Goal: Task Accomplishment & Management: Use online tool/utility

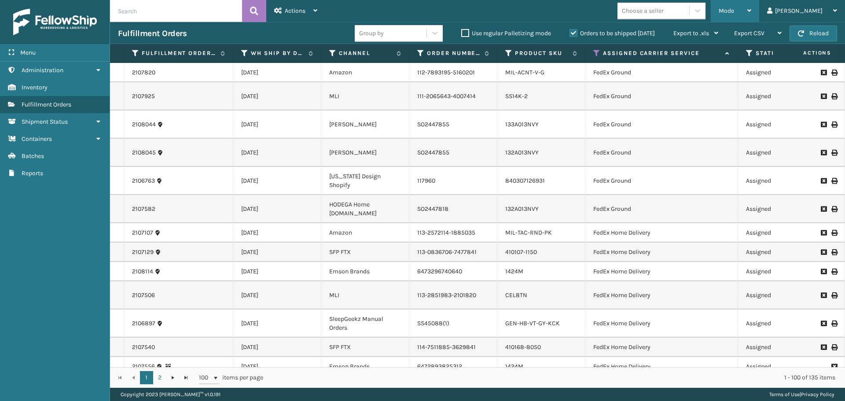
click at [752, 6] on div "Mode" at bounding box center [735, 11] width 33 height 22
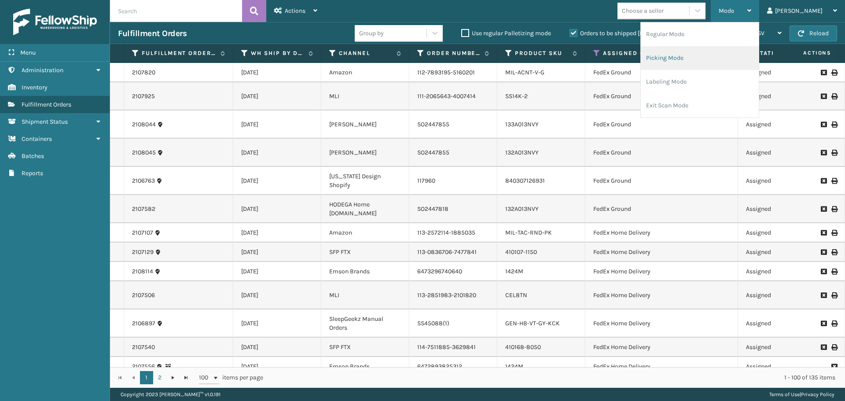
click at [707, 58] on li "Picking Mode" at bounding box center [700, 58] width 118 height 24
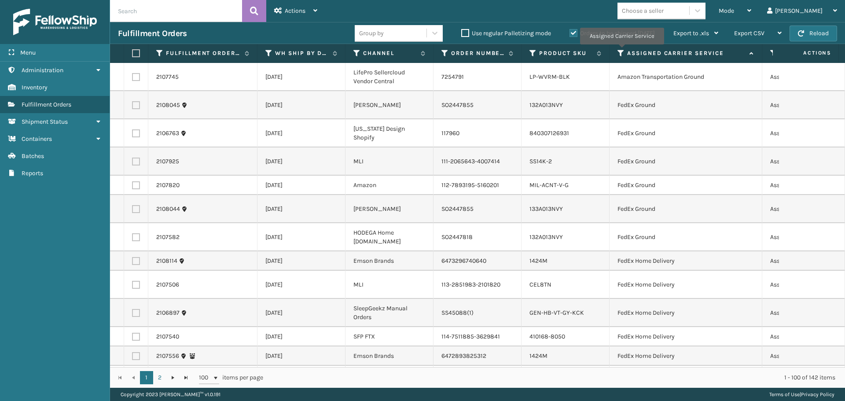
click at [622, 51] on icon at bounding box center [621, 53] width 7 height 8
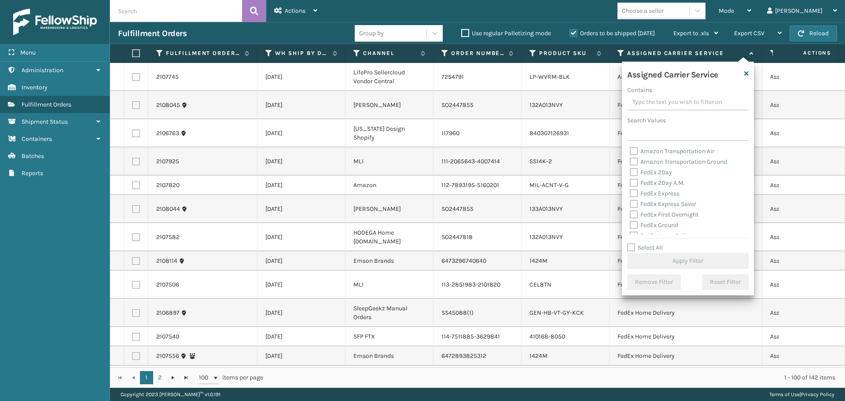
click at [634, 174] on label "FedEx 2Day" at bounding box center [651, 172] width 42 height 7
click at [631, 173] on input "FedEx 2Day" at bounding box center [630, 170] width 0 height 6
checkbox input "true"
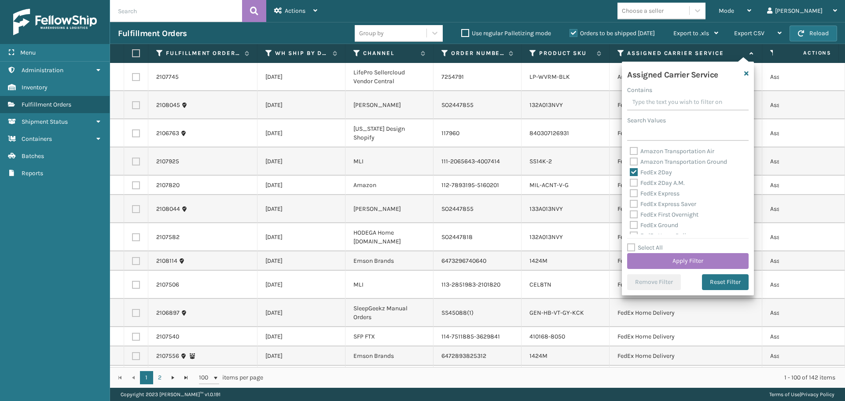
click at [634, 183] on label "FedEx 2Day A.M." at bounding box center [657, 182] width 55 height 7
click at [631, 183] on input "FedEx 2Day A.M." at bounding box center [630, 181] width 0 height 6
checkbox input "true"
click at [635, 193] on label "FedEx Express" at bounding box center [655, 193] width 50 height 7
click at [631, 193] on input "FedEx Express" at bounding box center [630, 191] width 0 height 6
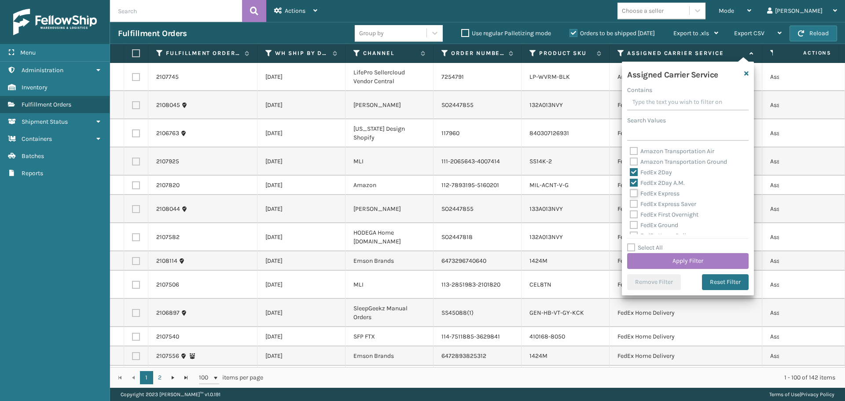
checkbox input "true"
click at [635, 207] on label "FedEx Express Saver" at bounding box center [663, 203] width 66 height 7
click at [631, 205] on input "FedEx Express Saver" at bounding box center [630, 202] width 0 height 6
checkbox input "true"
click at [634, 212] on label "FedEx First Overnight" at bounding box center [664, 214] width 69 height 7
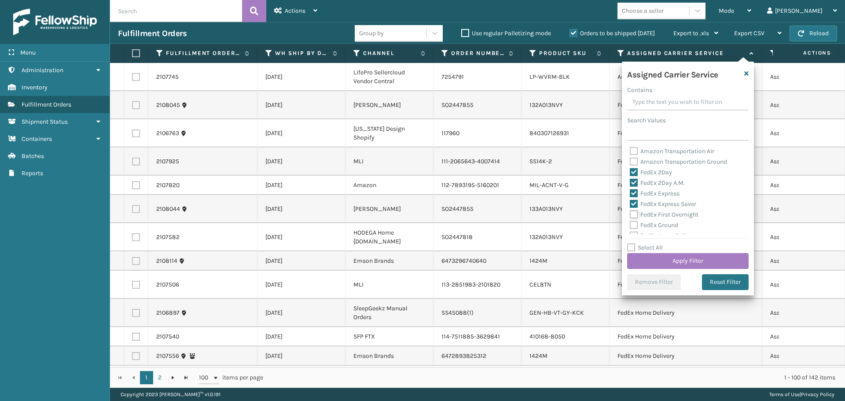
click at [631, 212] on input "FedEx First Overnight" at bounding box center [630, 213] width 0 height 6
checkbox input "true"
click at [635, 227] on label "FedEx Ground" at bounding box center [654, 224] width 48 height 7
click at [631, 226] on input "FedEx Ground" at bounding box center [630, 223] width 0 height 6
checkbox input "true"
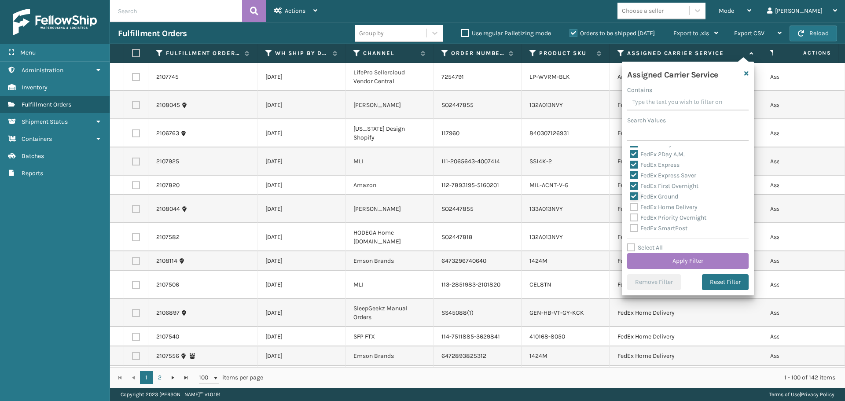
scroll to position [44, 0]
click at [631, 190] on label "FedEx Home Delivery" at bounding box center [664, 191] width 68 height 7
click at [631, 190] on input "FedEx Home Delivery" at bounding box center [630, 190] width 0 height 6
checkbox input "true"
click at [633, 203] on label "FedEx Priority Overnight" at bounding box center [668, 202] width 77 height 7
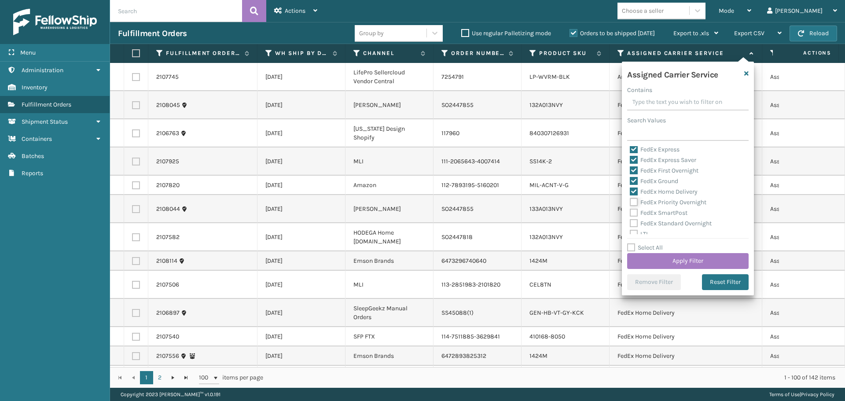
click at [631, 203] on input "FedEx Priority Overnight" at bounding box center [630, 200] width 0 height 6
checkbox input "true"
click at [633, 212] on label "FedEx SmartPost" at bounding box center [659, 212] width 58 height 7
click at [631, 212] on input "FedEx SmartPost" at bounding box center [630, 211] width 0 height 6
checkbox input "true"
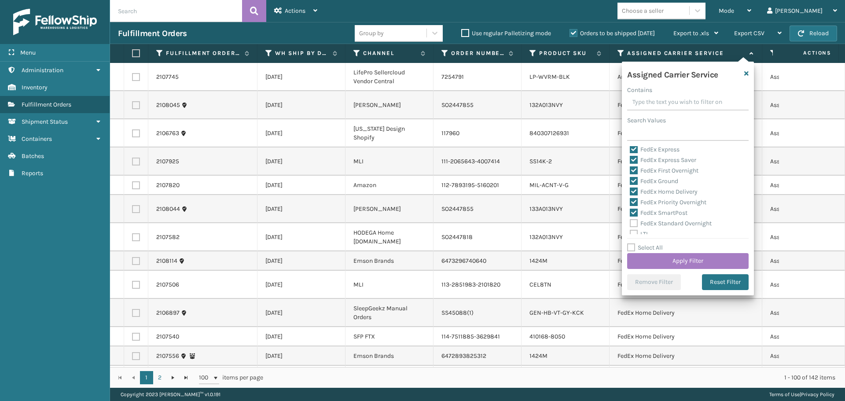
click at [635, 225] on label "FedEx Standard Overnight" at bounding box center [671, 223] width 82 height 7
click at [631, 224] on input "FedEx Standard Overnight" at bounding box center [630, 221] width 0 height 6
checkbox input "true"
click at [657, 258] on button "Apply Filter" at bounding box center [688, 261] width 122 height 16
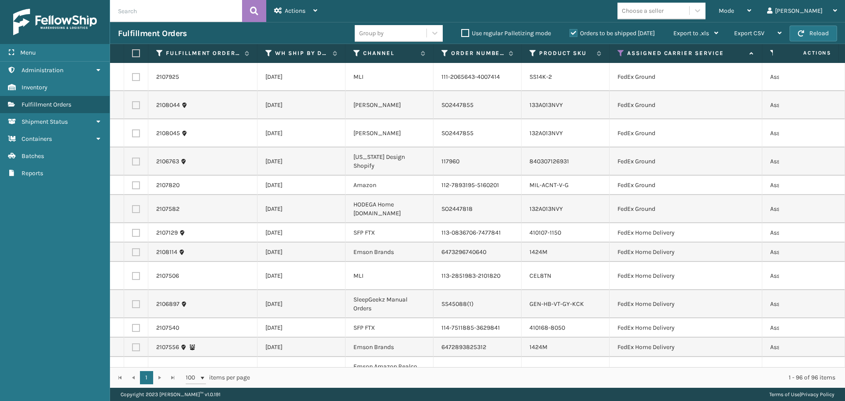
click at [664, 6] on div "Choose a seller" at bounding box center [643, 10] width 42 height 9
type input "emson"
click at [693, 37] on div "Emson" at bounding box center [662, 33] width 88 height 16
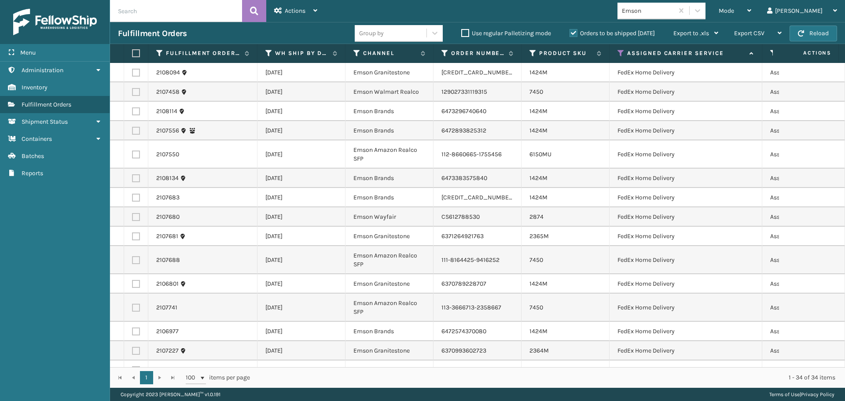
click at [134, 52] on label at bounding box center [134, 53] width 5 height 8
click at [133, 52] on input "checkbox" at bounding box center [132, 54] width 0 height 6
checkbox input "true"
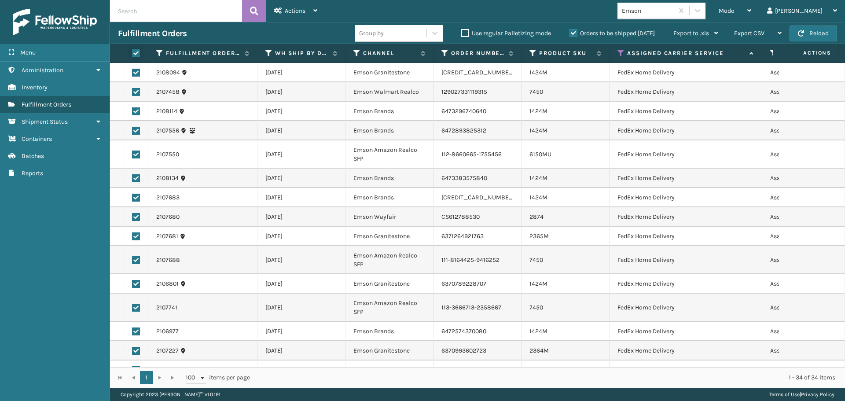
checkbox input "true"
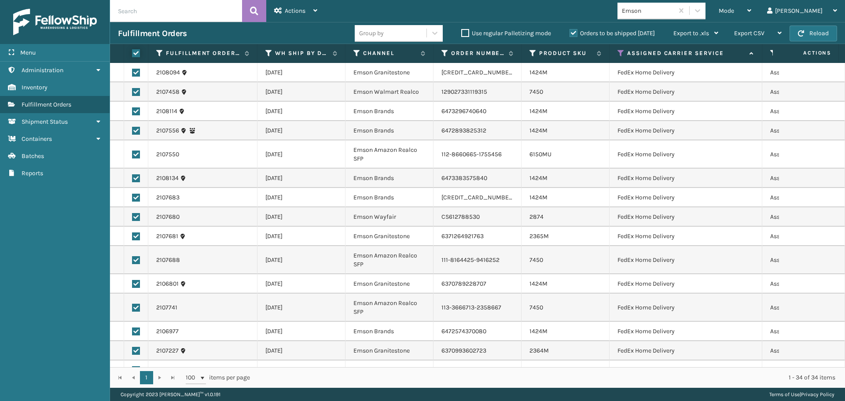
checkbox input "true"
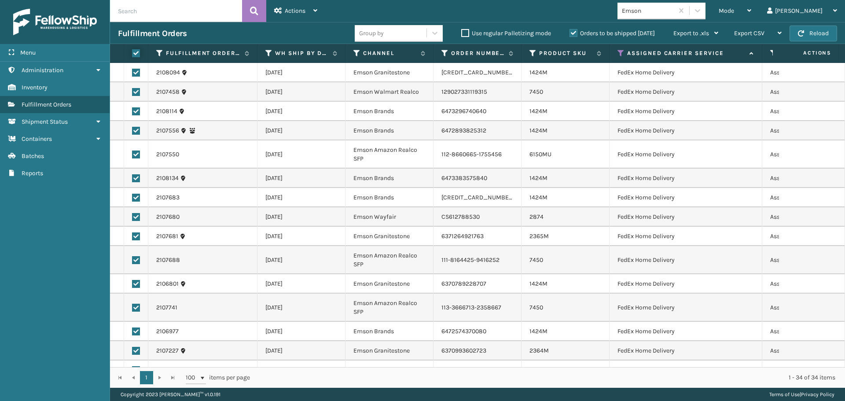
checkbox input "true"
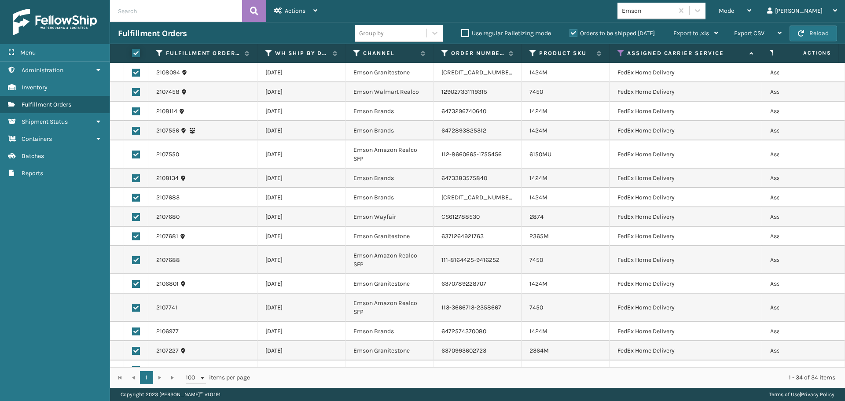
checkbox input "true"
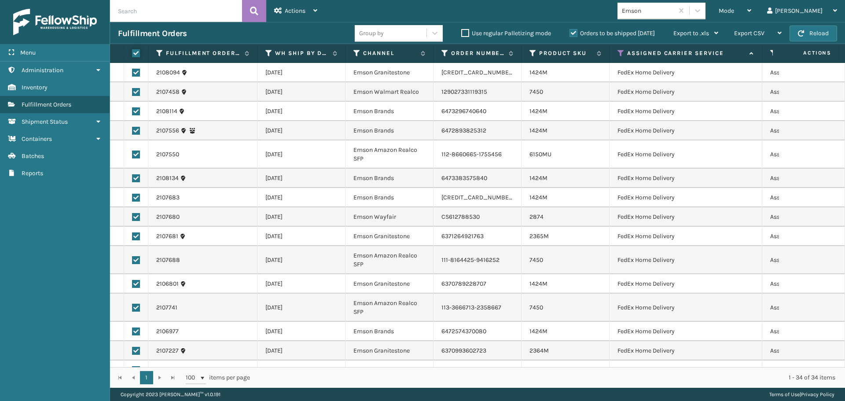
checkbox input "true"
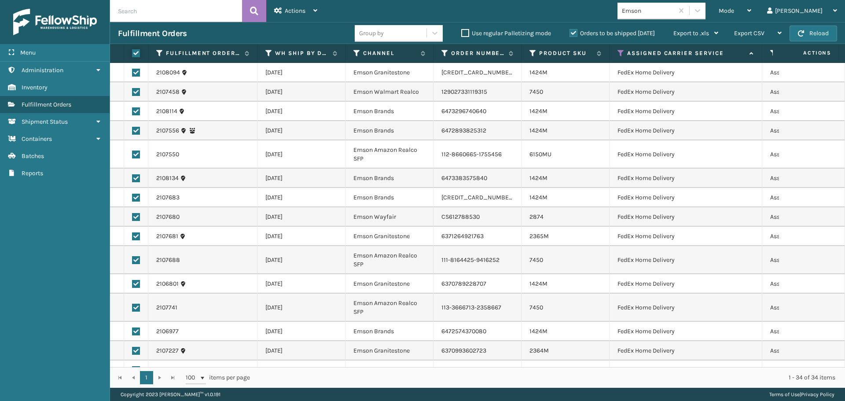
checkbox input "true"
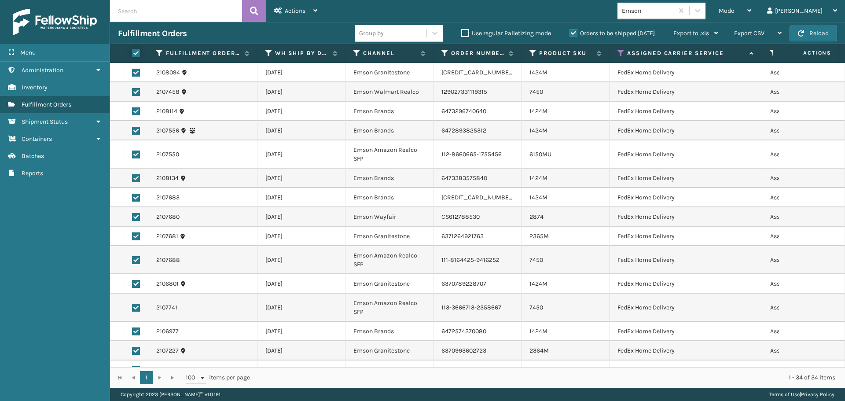
checkbox input "true"
click at [306, 10] on div "Actions" at bounding box center [295, 11] width 43 height 22
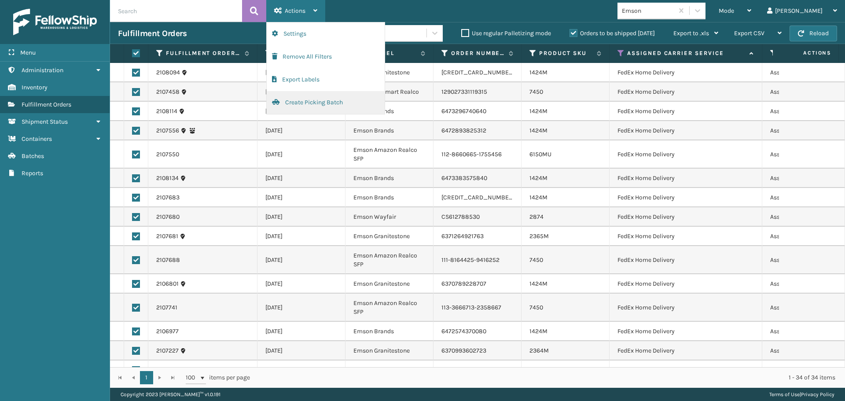
click at [308, 100] on button "Create Picking Batch" at bounding box center [326, 102] width 118 height 23
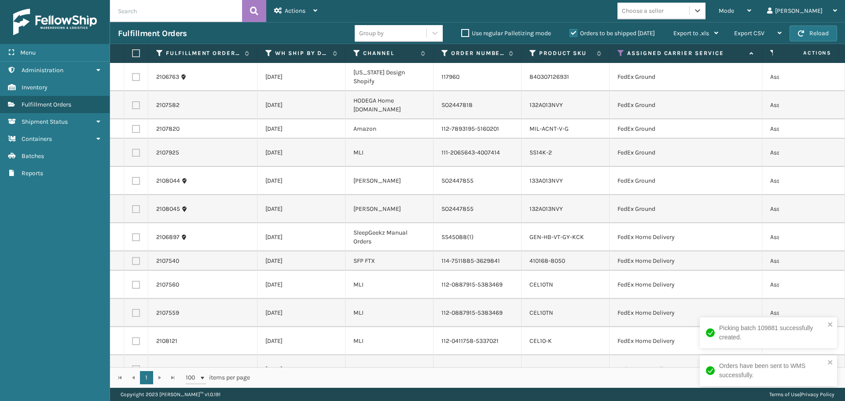
click at [664, 14] on div "Choose a seller" at bounding box center [643, 10] width 42 height 9
type input "SLEEP"
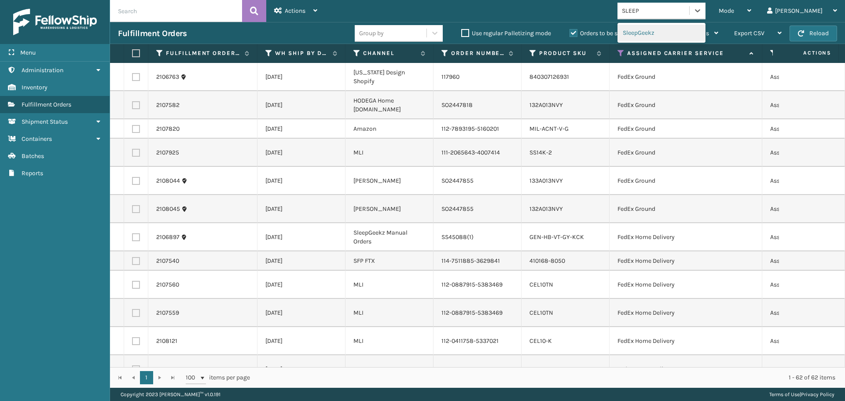
click at [685, 33] on div "SleepGeekz" at bounding box center [662, 33] width 88 height 16
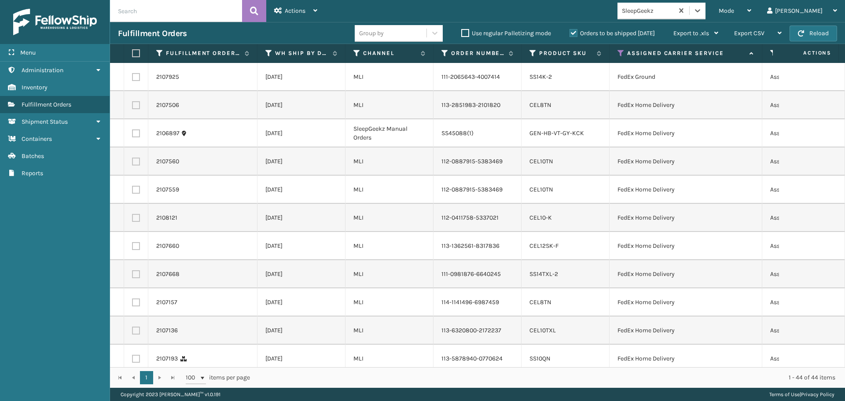
click at [136, 54] on label at bounding box center [134, 53] width 5 height 8
click at [133, 54] on input "checkbox" at bounding box center [132, 54] width 0 height 6
checkbox input "true"
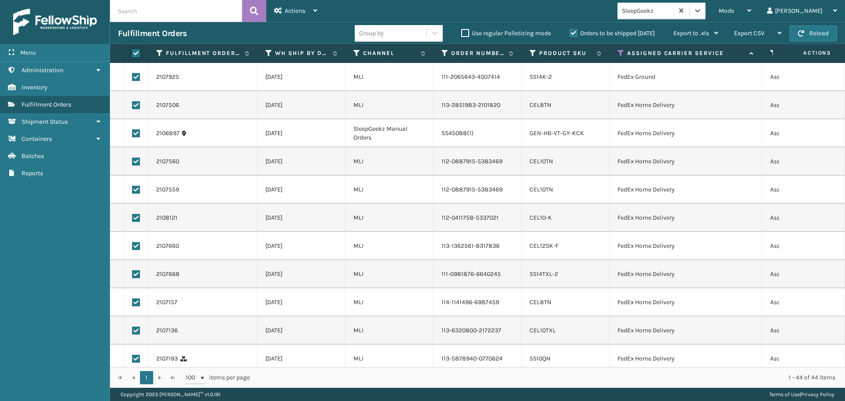
checkbox input "true"
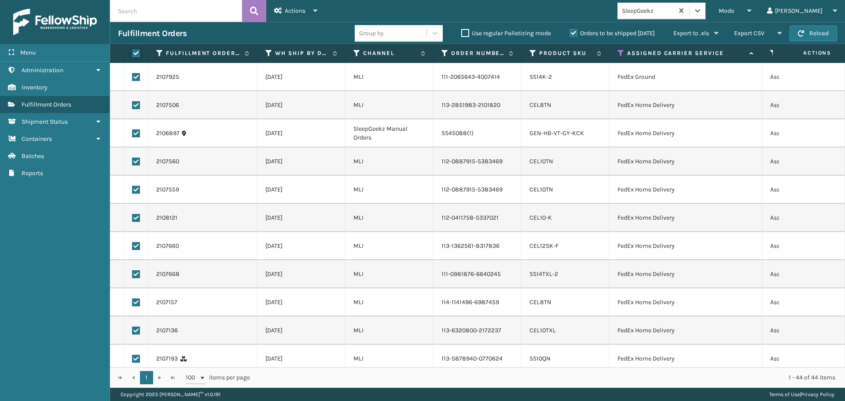
checkbox input "true"
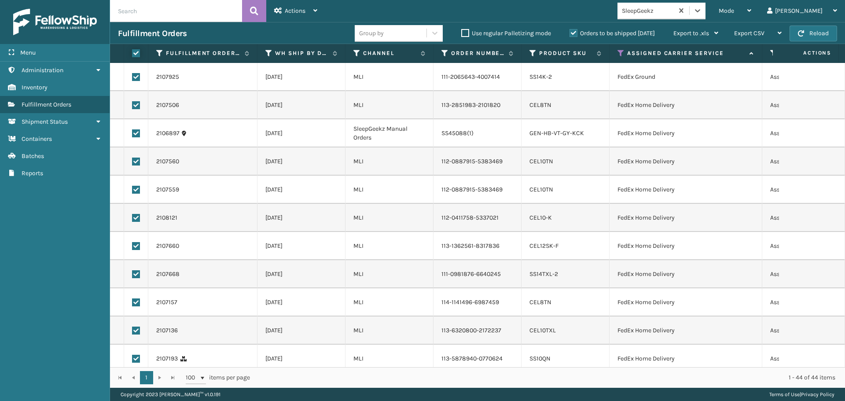
checkbox input "true"
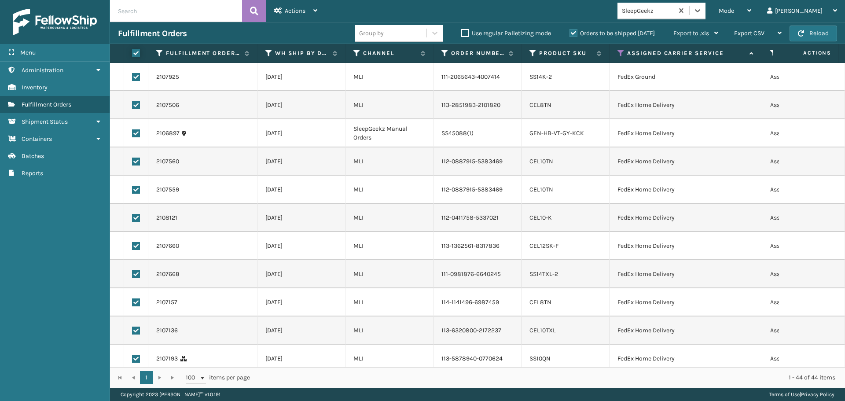
checkbox input "true"
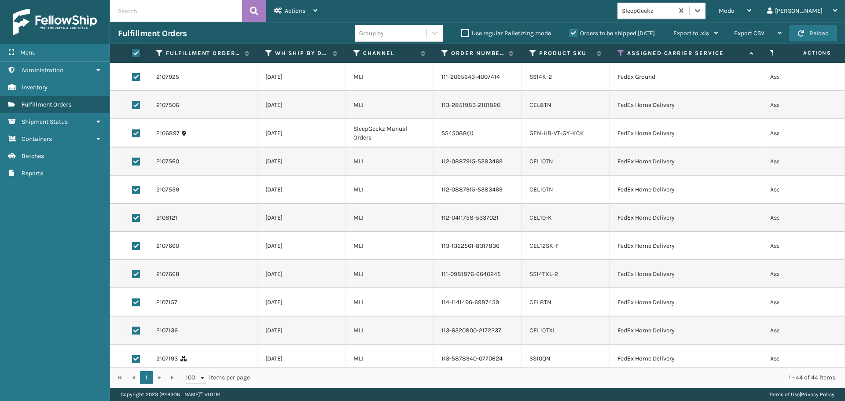
checkbox input "true"
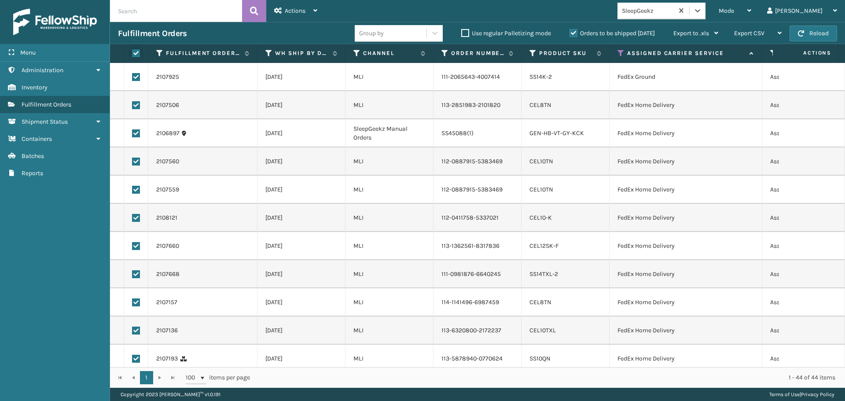
checkbox input "true"
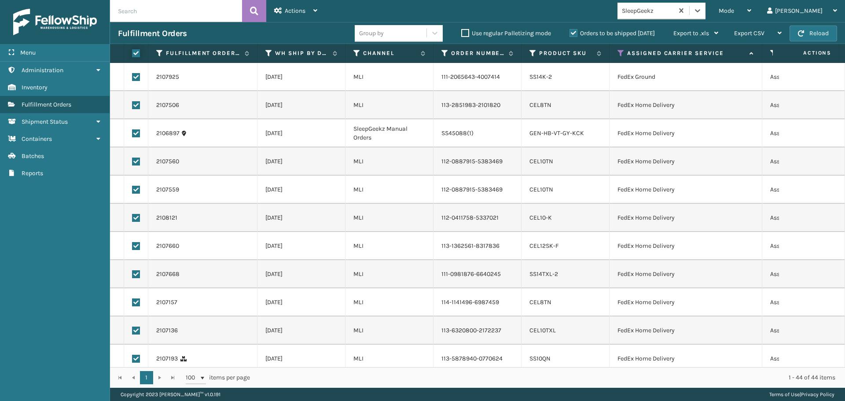
checkbox input "true"
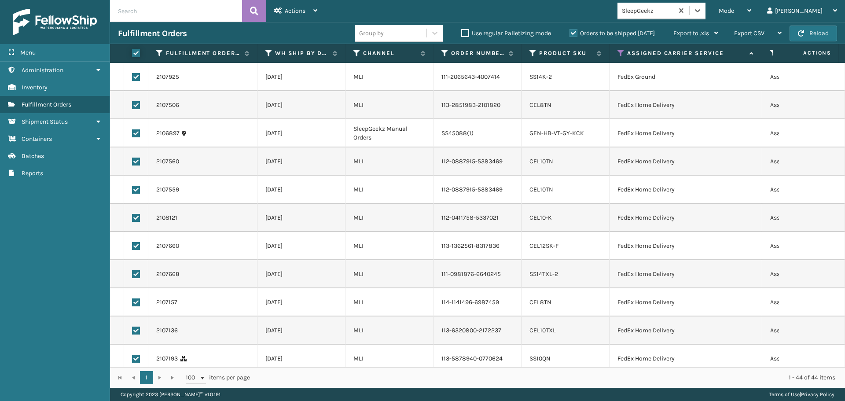
checkbox input "true"
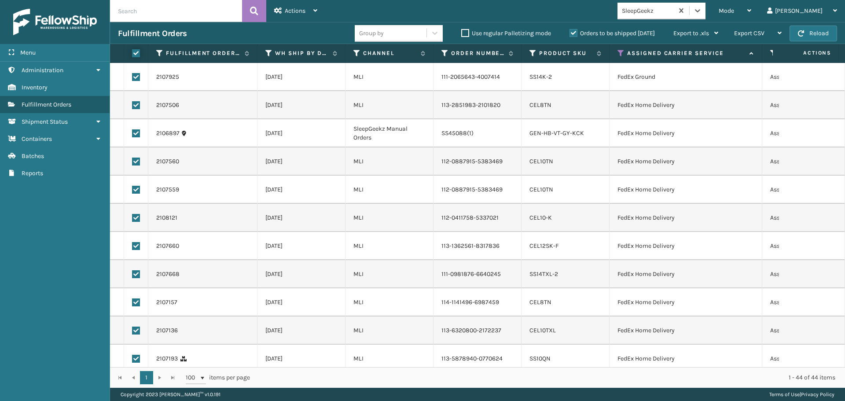
checkbox input "true"
click at [292, 12] on span "Actions" at bounding box center [295, 10] width 21 height 7
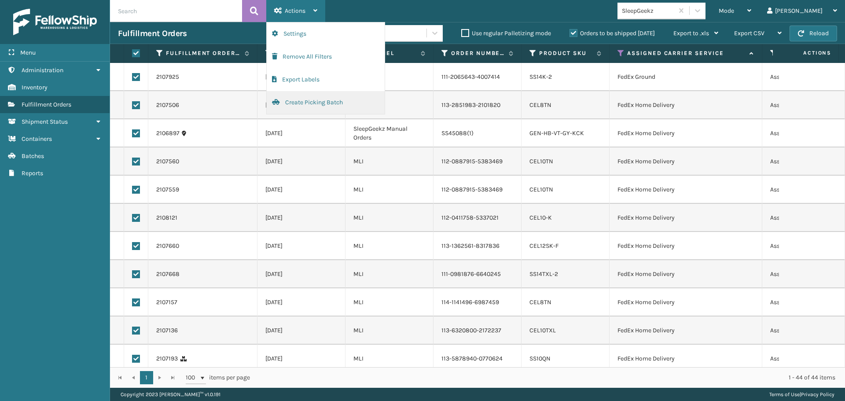
click at [310, 97] on button "Create Picking Batch" at bounding box center [326, 102] width 118 height 23
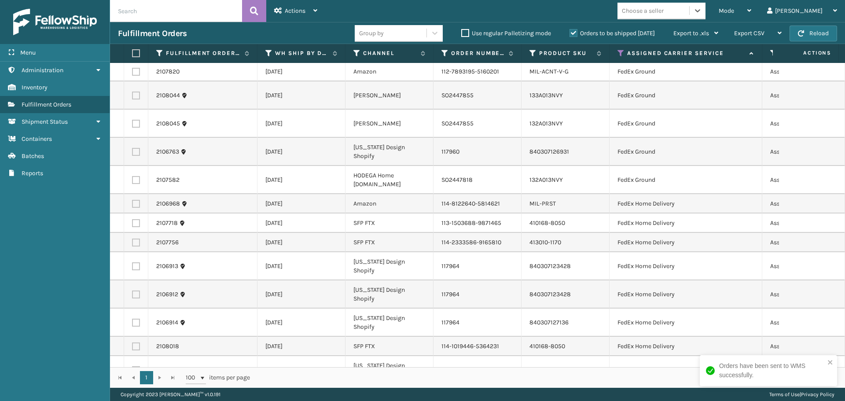
scroll to position [0, 0]
click at [137, 53] on label at bounding box center [134, 53] width 5 height 8
click at [133, 53] on input "checkbox" at bounding box center [132, 54] width 0 height 6
checkbox input "true"
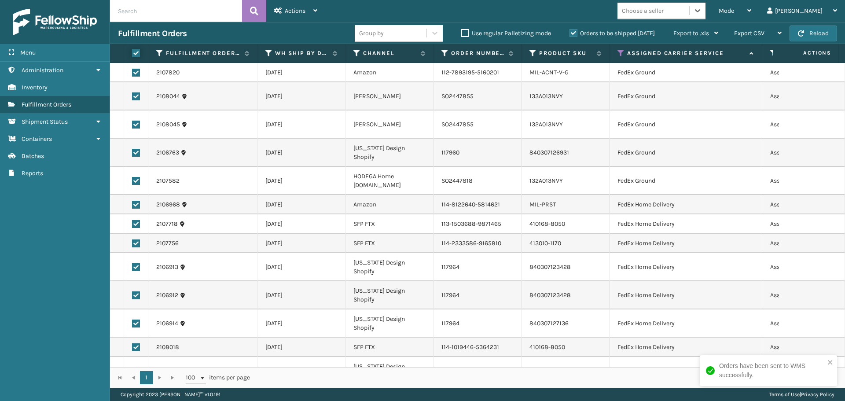
checkbox input "true"
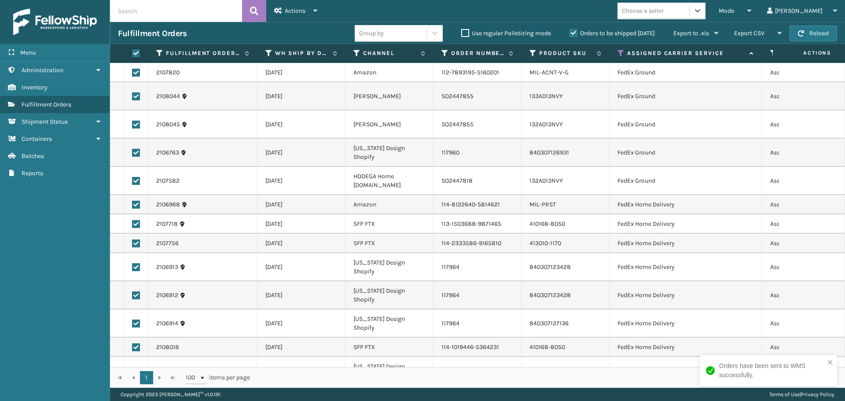
checkbox input "true"
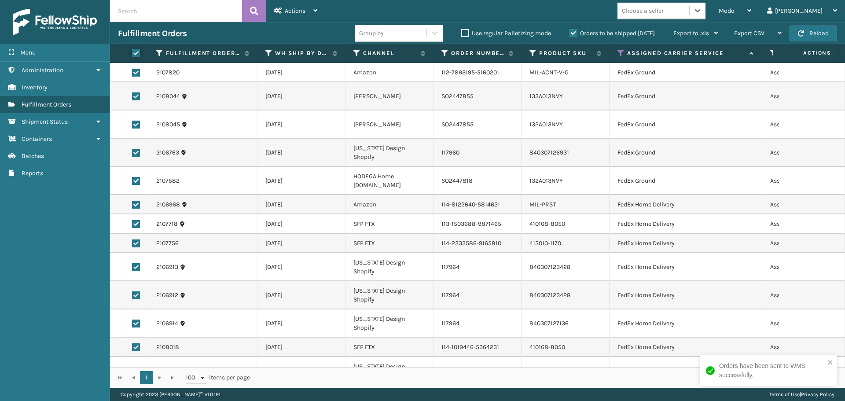
checkbox input "true"
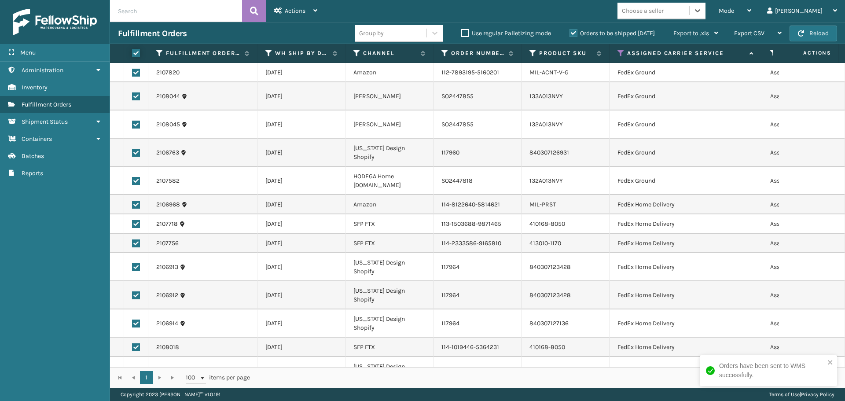
checkbox input "true"
click at [317, 7] on icon at bounding box center [316, 10] width 4 height 6
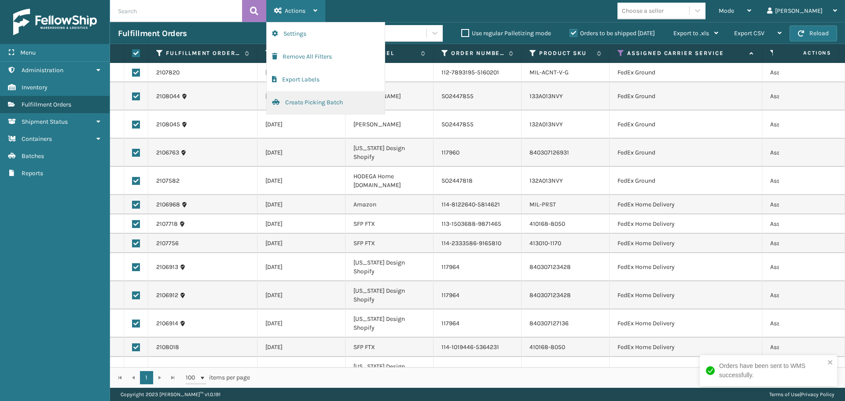
click at [320, 100] on button "Create Picking Batch" at bounding box center [326, 102] width 118 height 23
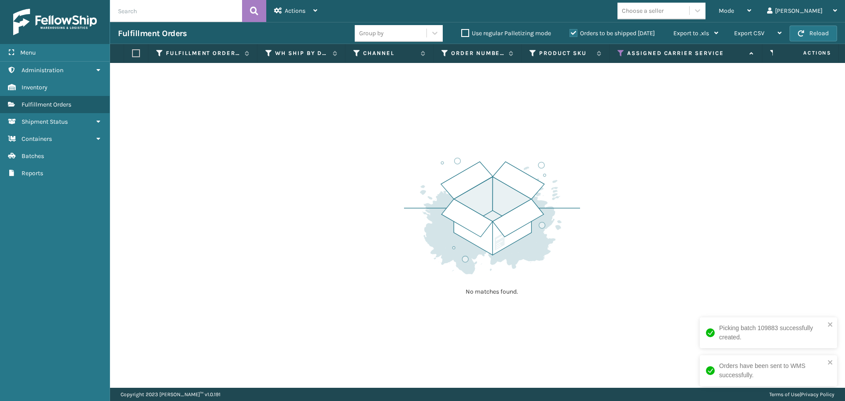
click at [624, 52] on icon at bounding box center [621, 53] width 7 height 8
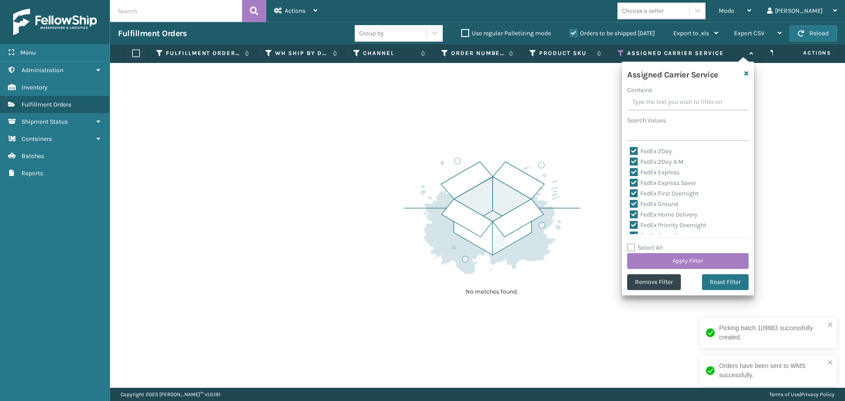
click at [638, 153] on label "FedEx 2Day" at bounding box center [651, 151] width 42 height 7
click at [631, 152] on input "FedEx 2Day" at bounding box center [630, 149] width 0 height 6
checkbox input "false"
click at [636, 161] on label "FedEx 2Day A.M." at bounding box center [657, 161] width 55 height 7
click at [631, 161] on input "FedEx 2Day A.M." at bounding box center [630, 160] width 0 height 6
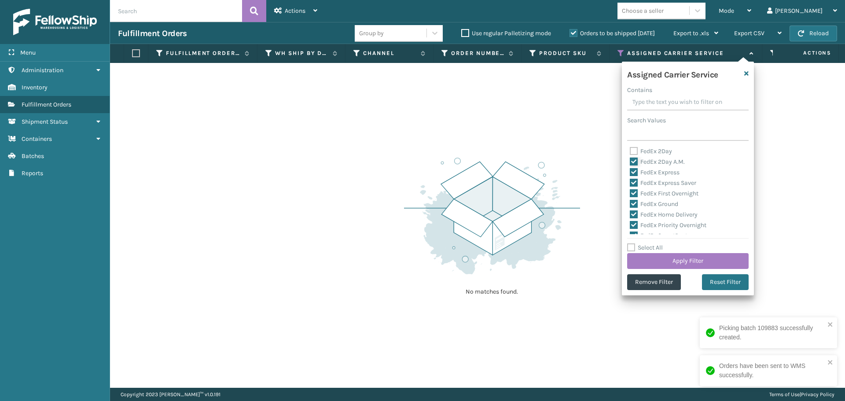
checkbox input "false"
click at [635, 170] on label "FedEx Express" at bounding box center [655, 172] width 50 height 7
click at [631, 170] on input "FedEx Express" at bounding box center [630, 170] width 0 height 6
checkbox input "false"
click at [635, 180] on label "FedEx Express Saver" at bounding box center [663, 182] width 66 height 7
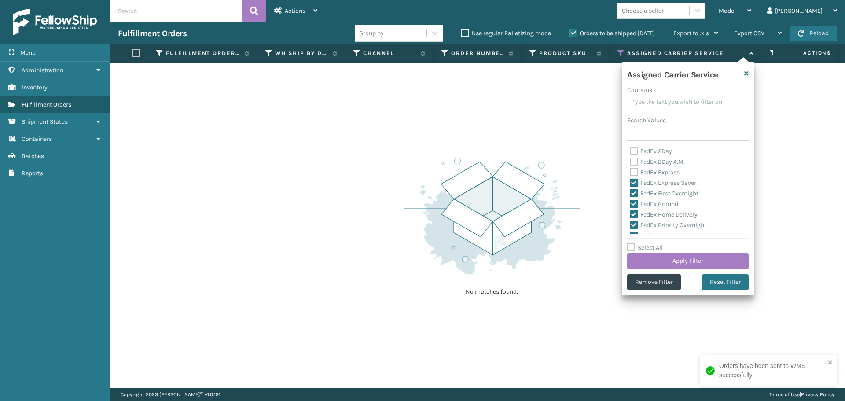
click at [631, 180] on input "FedEx Express Saver" at bounding box center [630, 181] width 0 height 6
checkbox input "false"
drag, startPoint x: 637, startPoint y: 191, endPoint x: 637, endPoint y: 198, distance: 6.6
click at [637, 192] on label "FedEx First Overnight" at bounding box center [664, 193] width 69 height 7
click at [631, 192] on input "FedEx First Overnight" at bounding box center [630, 191] width 0 height 6
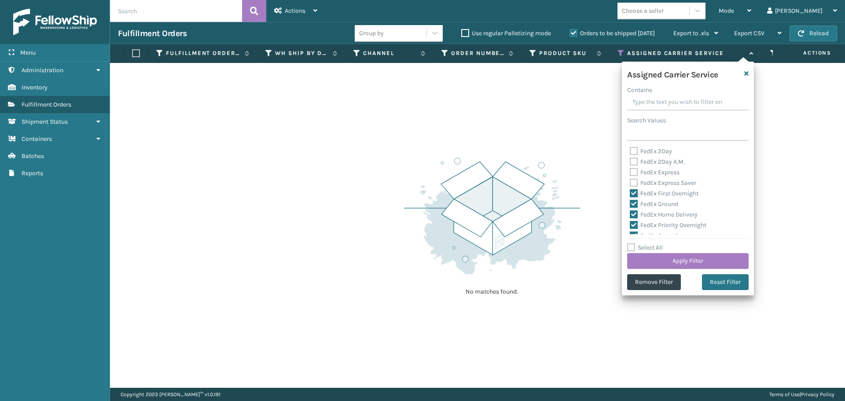
checkbox input "false"
drag, startPoint x: 637, startPoint y: 203, endPoint x: 637, endPoint y: 210, distance: 7.9
click at [637, 203] on label "FedEx Ground" at bounding box center [654, 203] width 48 height 7
click at [631, 203] on input "FedEx Ground" at bounding box center [630, 202] width 0 height 6
checkbox input "false"
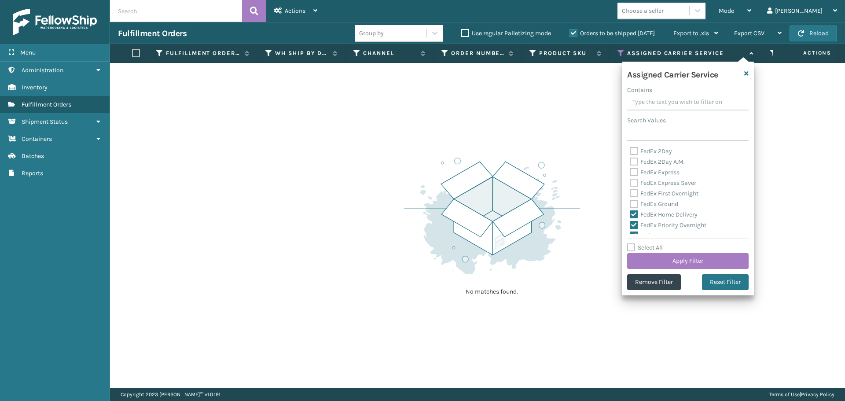
click at [636, 213] on label "FedEx Home Delivery" at bounding box center [664, 214] width 68 height 7
click at [631, 213] on input "FedEx Home Delivery" at bounding box center [630, 213] width 0 height 6
checkbox input "false"
click at [636, 225] on label "FedEx Priority Overnight" at bounding box center [668, 224] width 77 height 7
click at [631, 225] on input "FedEx Priority Overnight" at bounding box center [630, 223] width 0 height 6
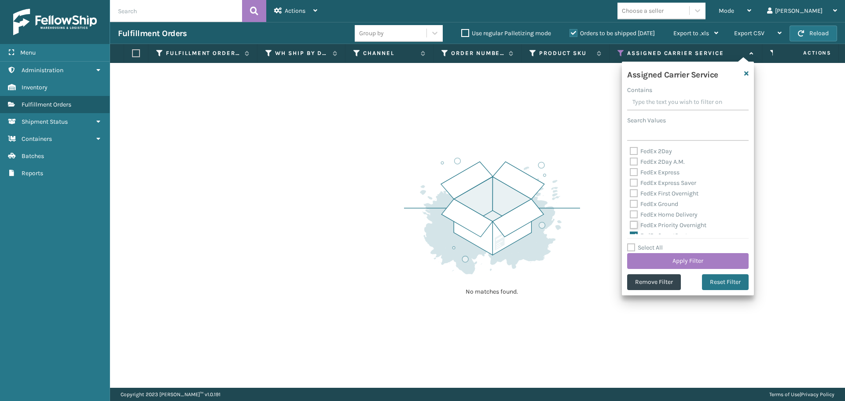
checkbox input "false"
click at [638, 148] on label "FedEx SmartPost" at bounding box center [659, 147] width 58 height 7
click at [631, 148] on input "FedEx SmartPost" at bounding box center [630, 146] width 0 height 6
checkbox input "false"
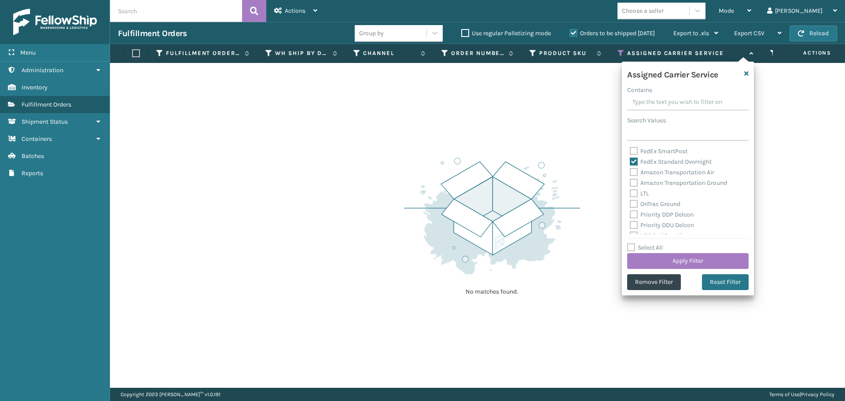
click at [635, 161] on label "FedEx Standard Overnight" at bounding box center [671, 161] width 82 height 7
click at [631, 161] on input "FedEx Standard Overnight" at bounding box center [630, 160] width 0 height 6
checkbox input "false"
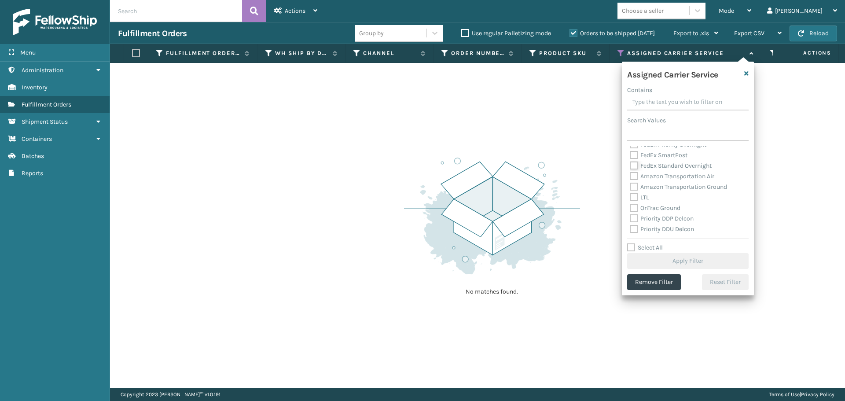
scroll to position [88, 0]
click at [635, 169] on label "Amazon Transportation Air" at bounding box center [672, 168] width 85 height 7
click at [631, 169] on input "Amazon Transportation Air" at bounding box center [630, 167] width 0 height 6
checkbox input "true"
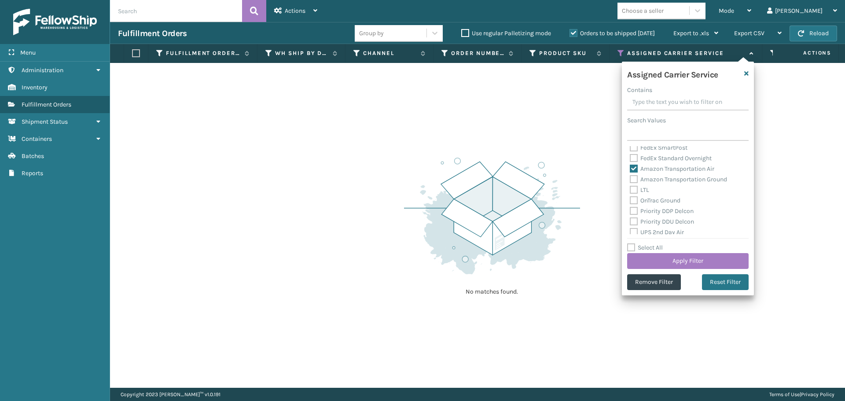
click at [634, 180] on label "Amazon Transportation Ground" at bounding box center [678, 179] width 97 height 7
click at [631, 180] on input "Amazon Transportation Ground" at bounding box center [630, 177] width 0 height 6
checkbox input "true"
click at [679, 262] on button "Apply Filter" at bounding box center [688, 261] width 122 height 16
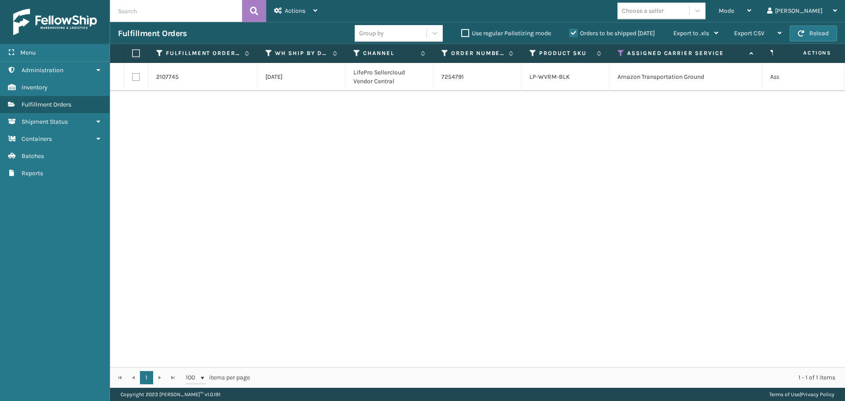
click at [134, 77] on label at bounding box center [136, 77] width 8 height 8
click at [133, 77] on input "checkbox" at bounding box center [132, 76] width 0 height 6
checkbox input "true"
click at [303, 17] on div "Actions" at bounding box center [295, 11] width 43 height 22
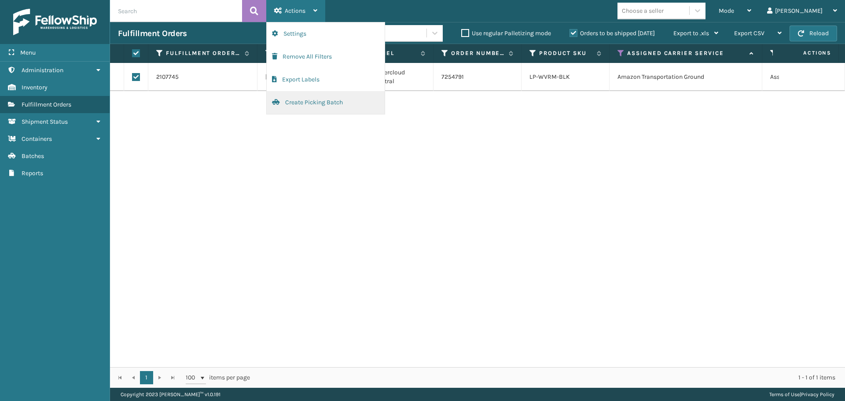
click at [305, 94] on button "Create Picking Batch" at bounding box center [326, 102] width 118 height 23
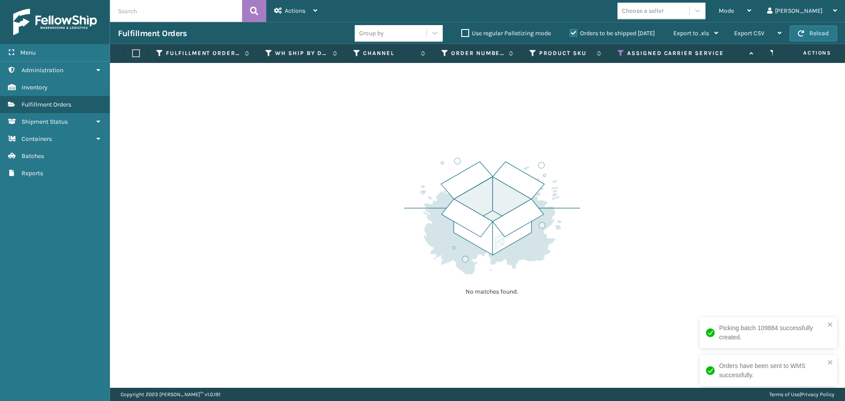
click at [620, 52] on icon at bounding box center [621, 53] width 7 height 8
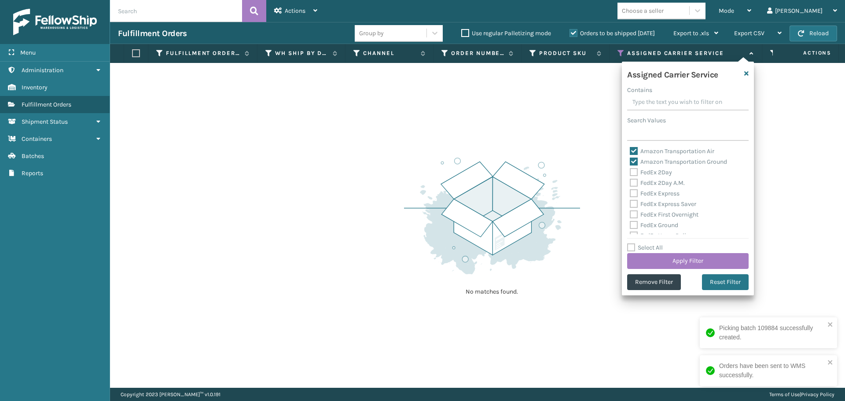
click at [637, 151] on label "Amazon Transportation Air" at bounding box center [672, 151] width 85 height 7
click at [631, 151] on input "Amazon Transportation Air" at bounding box center [630, 149] width 0 height 6
checkbox input "false"
click at [635, 159] on label "Amazon Transportation Ground" at bounding box center [678, 161] width 97 height 7
click at [631, 159] on input "Amazon Transportation Ground" at bounding box center [630, 160] width 0 height 6
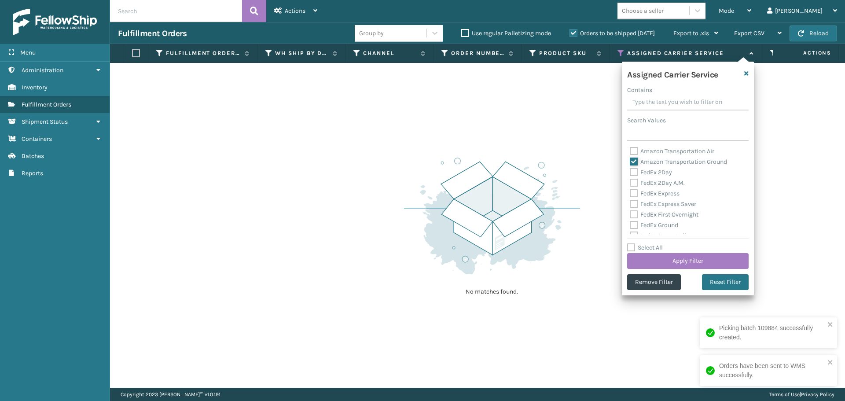
checkbox input "false"
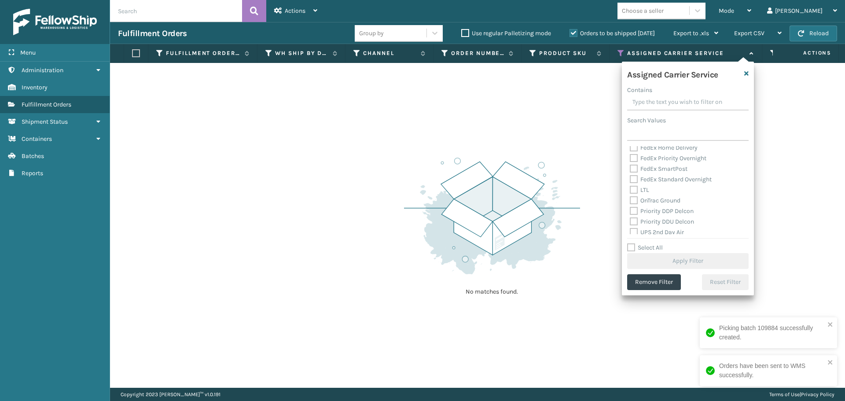
click at [636, 200] on label "OnTrac Ground" at bounding box center [655, 200] width 51 height 7
click at [631, 200] on input "OnTrac Ground" at bounding box center [630, 199] width 0 height 6
checkbox input "true"
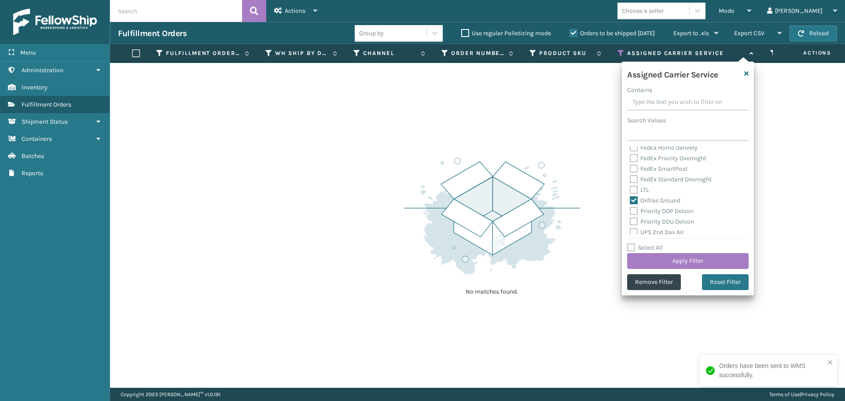
click at [635, 210] on label "Priority DDP Delcon" at bounding box center [662, 210] width 64 height 7
click at [631, 210] on input "Priority DDP Delcon" at bounding box center [630, 209] width 0 height 6
checkbox input "true"
click at [634, 224] on label "Priority DDU Delcon" at bounding box center [662, 221] width 64 height 7
click at [631, 222] on input "Priority DDU Delcon" at bounding box center [630, 220] width 0 height 6
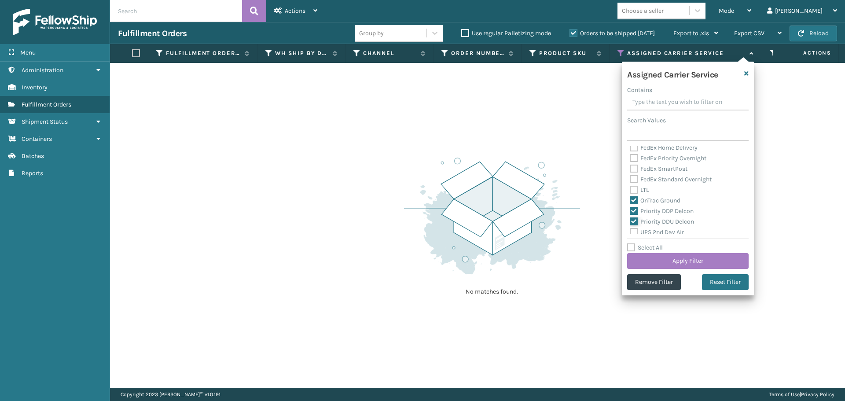
checkbox input "true"
click at [637, 188] on label "UPS 2nd Day Air" at bounding box center [657, 188] width 54 height 7
click at [631, 188] on input "UPS 2nd Day Air" at bounding box center [630, 186] width 0 height 6
checkbox input "true"
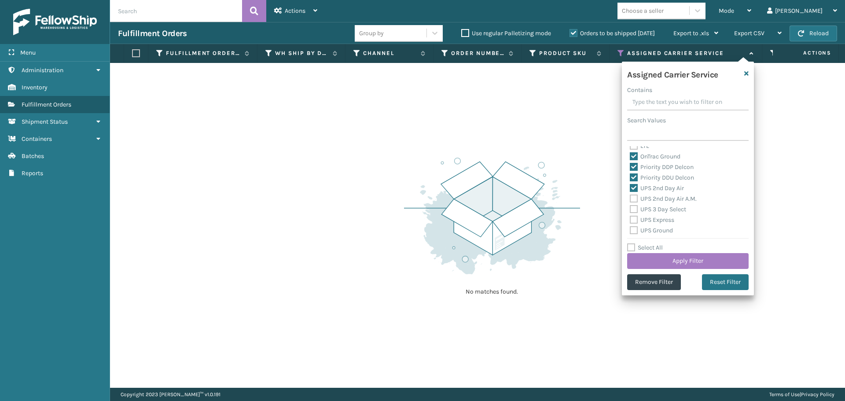
click at [635, 198] on label "UPS 2nd Day Air A.M." at bounding box center [663, 198] width 67 height 7
click at [631, 198] on input "UPS 2nd Day Air A.M." at bounding box center [630, 197] width 0 height 6
checkbox input "true"
drag, startPoint x: 635, startPoint y: 209, endPoint x: 634, endPoint y: 217, distance: 8.4
click at [635, 210] on label "UPS 3 Day Select" at bounding box center [658, 209] width 56 height 7
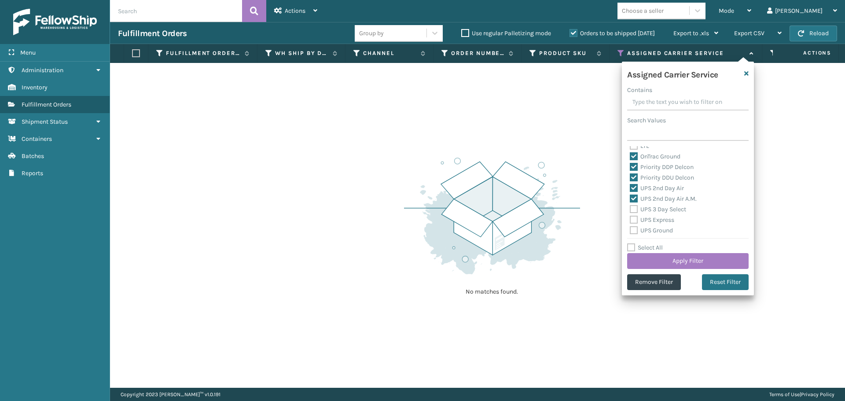
click at [631, 210] on input "UPS 3 Day Select" at bounding box center [630, 207] width 0 height 6
checkbox input "true"
click at [633, 220] on label "UPS Express" at bounding box center [652, 219] width 44 height 7
click at [631, 220] on input "UPS Express" at bounding box center [630, 218] width 0 height 6
checkbox input "true"
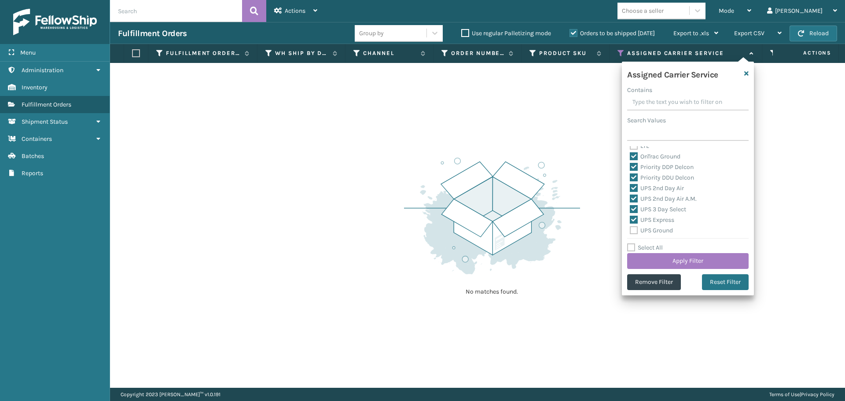
click at [632, 229] on label "UPS Ground" at bounding box center [651, 230] width 43 height 7
click at [631, 229] on input "UPS Ground" at bounding box center [630, 228] width 0 height 6
checkbox input "true"
click at [636, 196] on label "UPS Next Day Air" at bounding box center [658, 196] width 56 height 7
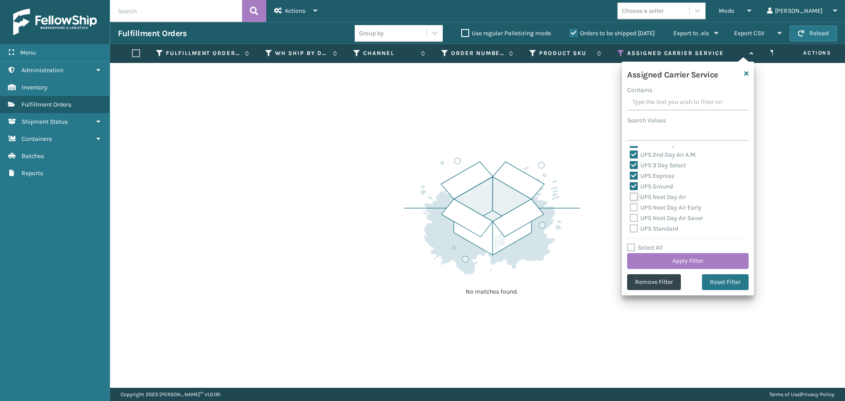
click at [631, 196] on input "UPS Next Day Air" at bounding box center [630, 195] width 0 height 6
checkbox input "true"
click at [636, 208] on label "UPS Next Day Air Early" at bounding box center [666, 207] width 72 height 7
click at [631, 208] on input "UPS Next Day Air Early" at bounding box center [630, 206] width 0 height 6
checkbox input "true"
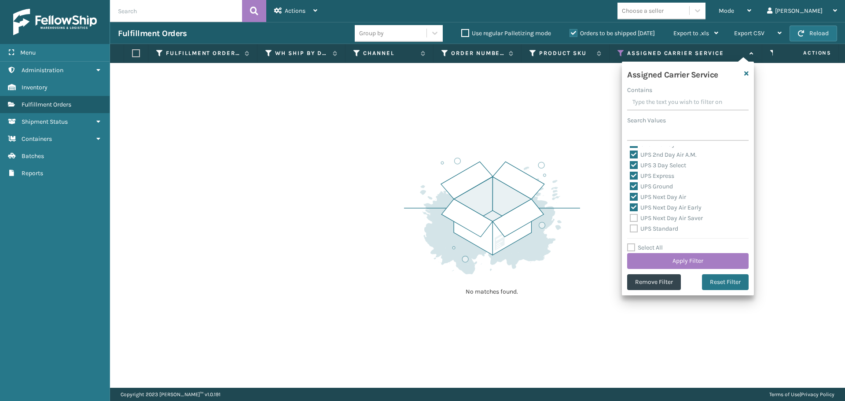
click at [635, 220] on label "UPS Next Day Air Saver" at bounding box center [666, 217] width 73 height 7
click at [631, 219] on input "UPS Next Day Air Saver" at bounding box center [630, 216] width 0 height 6
checkbox input "true"
click at [634, 228] on label "UPS Standard" at bounding box center [654, 228] width 48 height 7
click at [631, 228] on input "UPS Standard" at bounding box center [630, 227] width 0 height 6
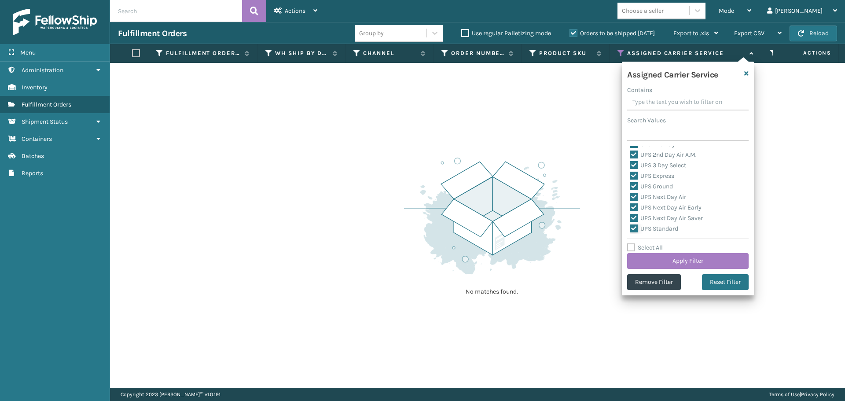
checkbox input "true"
drag, startPoint x: 636, startPoint y: 193, endPoint x: 635, endPoint y: 206, distance: 12.9
click at [636, 193] on label "UPS SurePost 1LB or Greater" at bounding box center [673, 195] width 87 height 7
click at [631, 193] on input "UPS SurePost 1LB or Greater" at bounding box center [630, 193] width 0 height 6
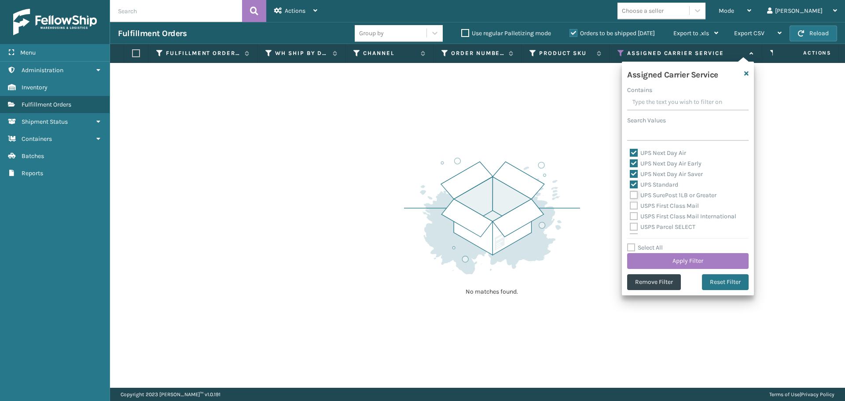
checkbox input "true"
click at [635, 207] on label "USPS First Class Mail" at bounding box center [664, 205] width 69 height 7
click at [631, 207] on input "USPS First Class Mail" at bounding box center [630, 204] width 0 height 6
checkbox input "true"
click at [634, 218] on label "USPS First Class Mail International" at bounding box center [683, 216] width 107 height 7
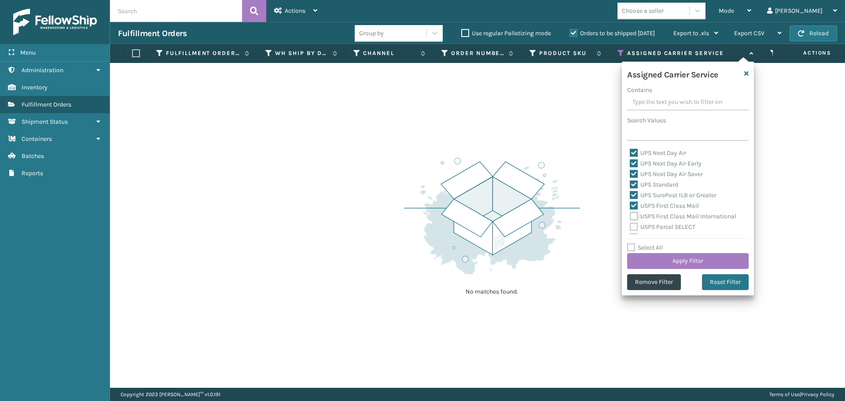
click at [631, 217] on input "USPS First Class Mail International" at bounding box center [630, 214] width 0 height 6
checkbox input "true"
click at [633, 230] on label "USPS Parcel SELECT" at bounding box center [663, 226] width 66 height 7
click at [631, 228] on input "USPS Parcel SELECT" at bounding box center [630, 225] width 0 height 6
checkbox input "true"
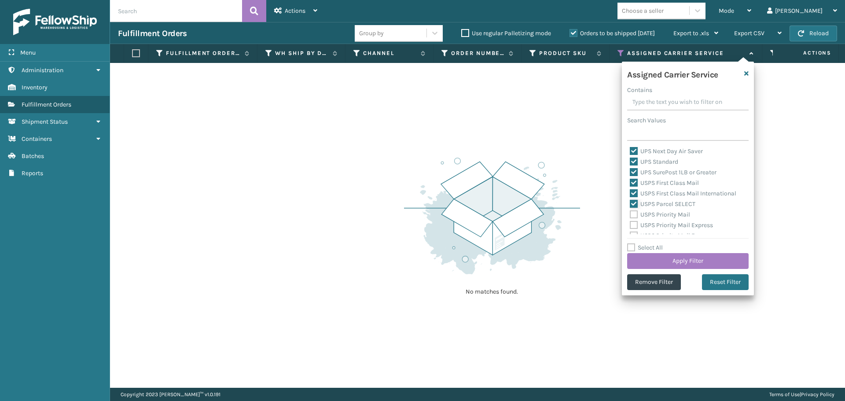
scroll to position [264, 0]
click at [633, 193] on label "USPS Priority Mail" at bounding box center [660, 193] width 60 height 7
click at [631, 193] on input "USPS Priority Mail" at bounding box center [630, 191] width 0 height 6
checkbox input "true"
click at [633, 203] on label "USPS Priority Mail Express" at bounding box center [671, 203] width 83 height 7
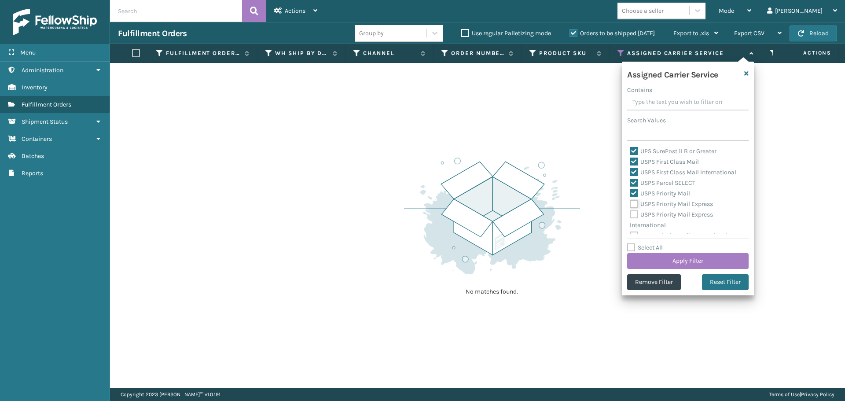
click at [631, 203] on input "USPS Priority Mail Express" at bounding box center [630, 202] width 0 height 6
checkbox input "true"
click at [633, 218] on div "USPS Priority Mail Express International" at bounding box center [688, 220] width 116 height 21
click at [634, 215] on label "USPS Priority Mail Express International" at bounding box center [671, 220] width 83 height 18
click at [631, 215] on input "USPS Priority Mail Express International" at bounding box center [630, 213] width 0 height 6
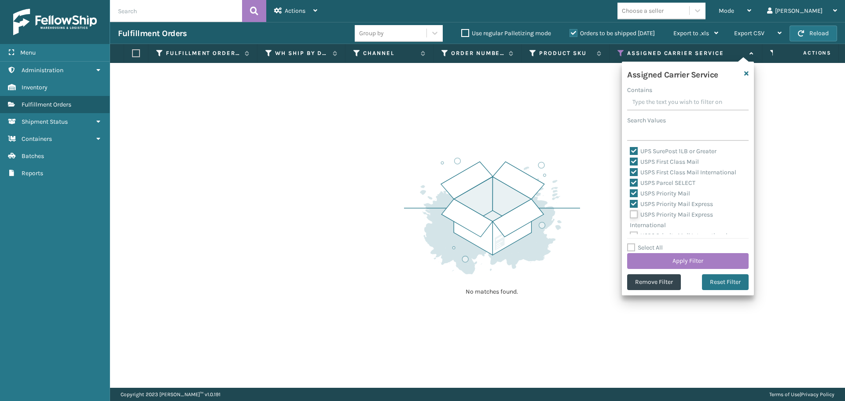
checkbox input "true"
click at [633, 225] on label "USPS Priority Mail International" at bounding box center [679, 228] width 98 height 7
click at [631, 225] on input "USPS Priority Mail International" at bounding box center [630, 227] width 0 height 6
checkbox input "true"
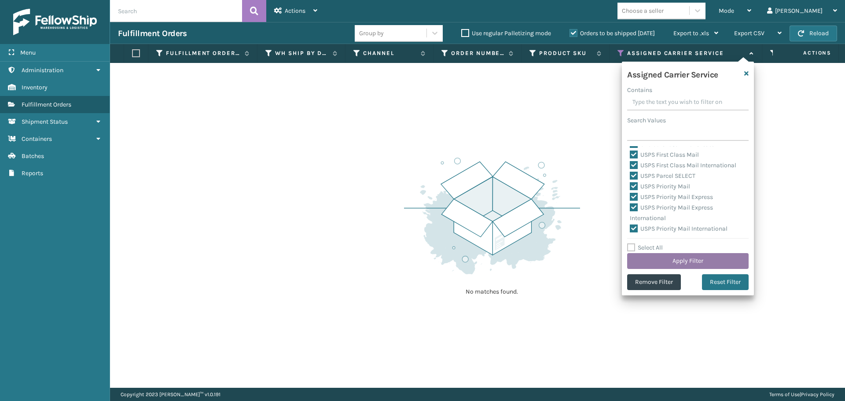
click at [679, 260] on button "Apply Filter" at bounding box center [688, 261] width 122 height 16
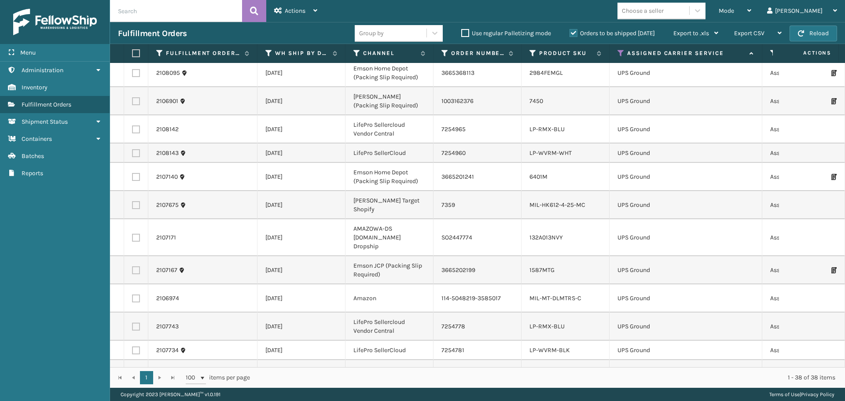
scroll to position [0, 0]
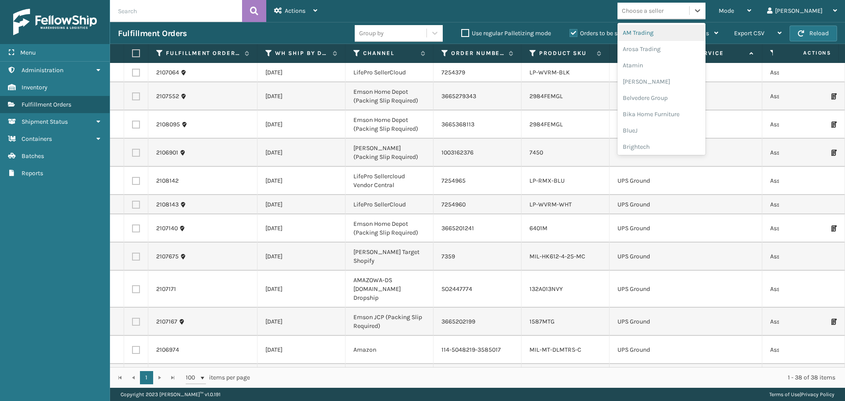
click at [690, 15] on div "Choose a seller" at bounding box center [654, 11] width 72 height 15
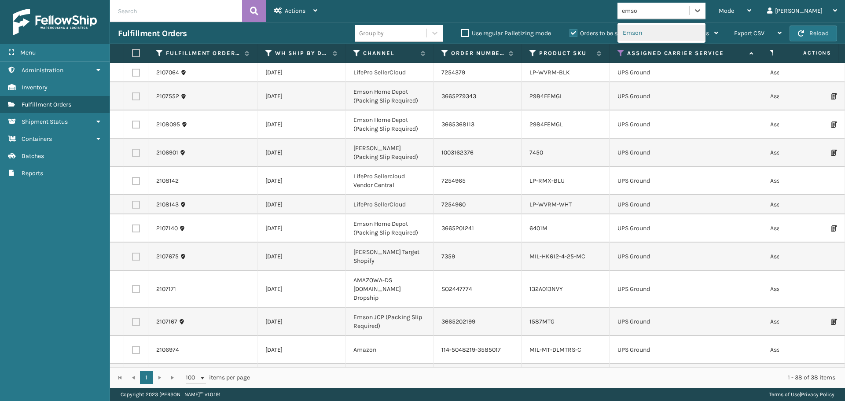
type input "emson"
click at [679, 35] on div "Emson" at bounding box center [662, 33] width 88 height 16
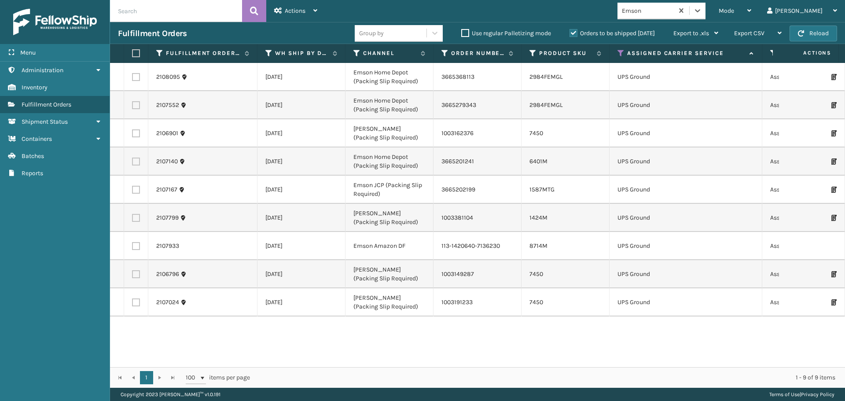
click at [130, 49] on th at bounding box center [136, 53] width 24 height 19
click at [132, 52] on label at bounding box center [134, 53] width 5 height 8
click at [132, 52] on input "checkbox" at bounding box center [132, 54] width 0 height 6
checkbox input "true"
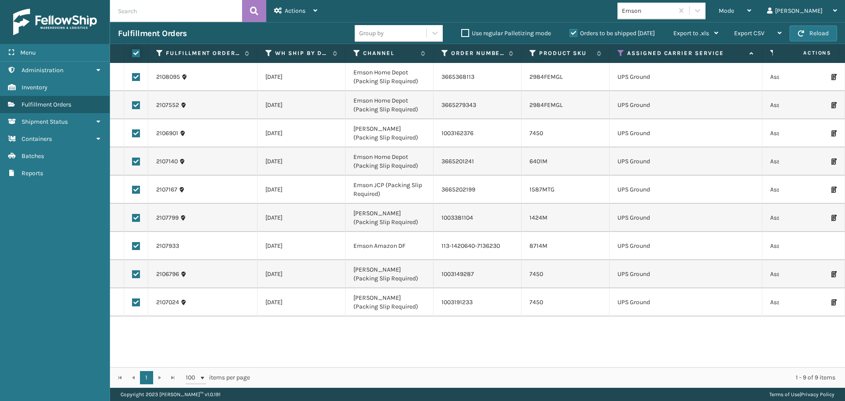
checkbox input "true"
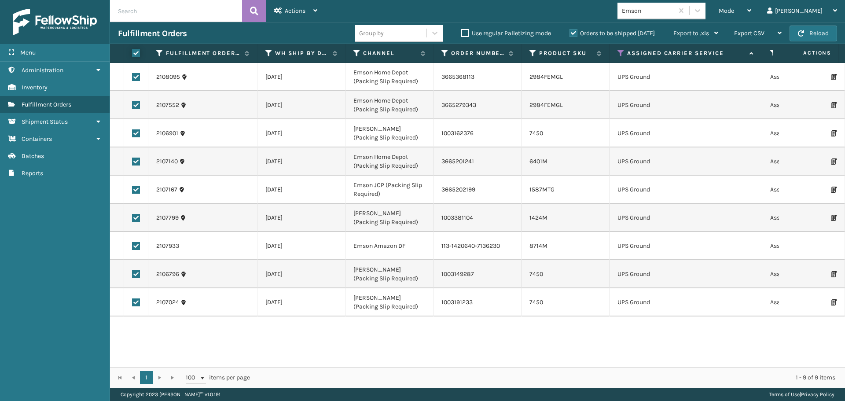
checkbox input "true"
click at [291, 17] on div "Actions" at bounding box center [295, 11] width 43 height 22
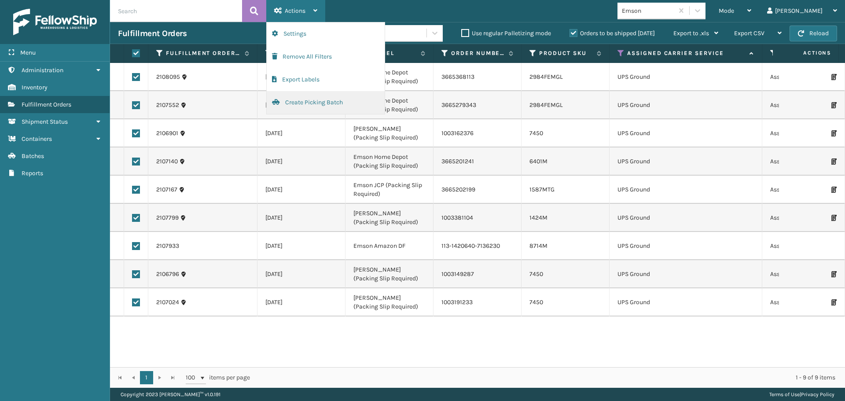
click at [295, 99] on button "Create Picking Batch" at bounding box center [326, 102] width 118 height 23
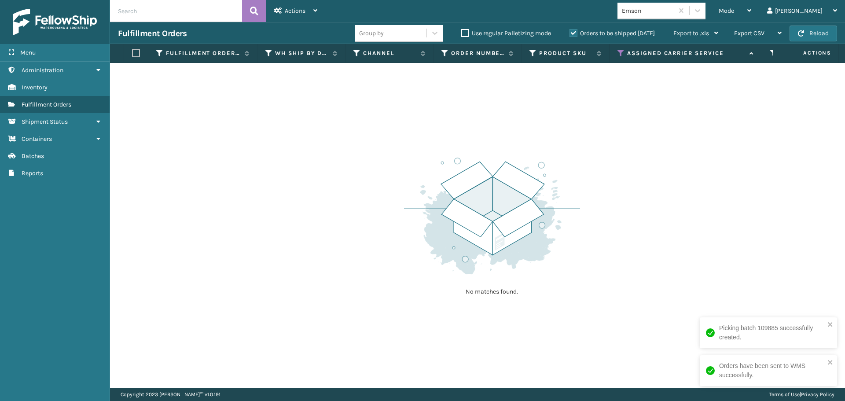
click at [620, 51] on icon at bounding box center [621, 53] width 7 height 8
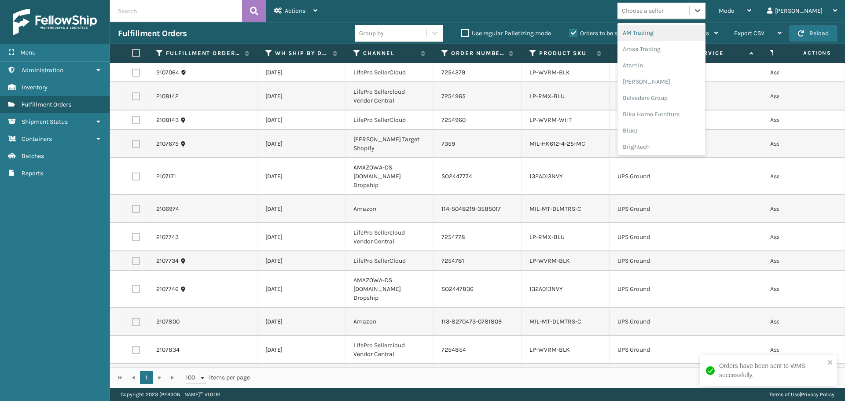
click at [664, 10] on div "Choose a seller" at bounding box center [643, 10] width 42 height 9
type input "life"
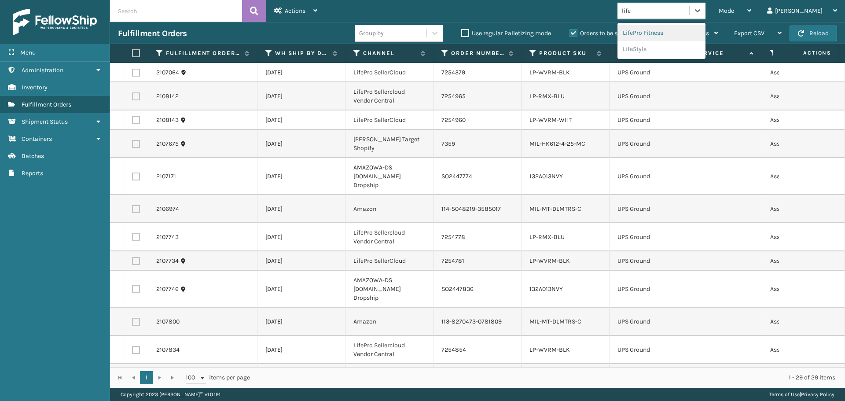
click at [670, 29] on div "LifePro Fitness" at bounding box center [662, 33] width 88 height 16
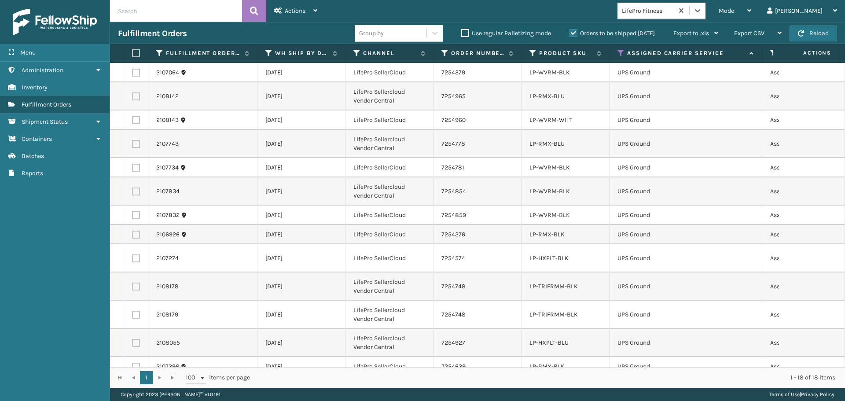
click at [134, 52] on label at bounding box center [134, 53] width 5 height 8
click at [133, 52] on input "checkbox" at bounding box center [132, 54] width 0 height 6
checkbox input "true"
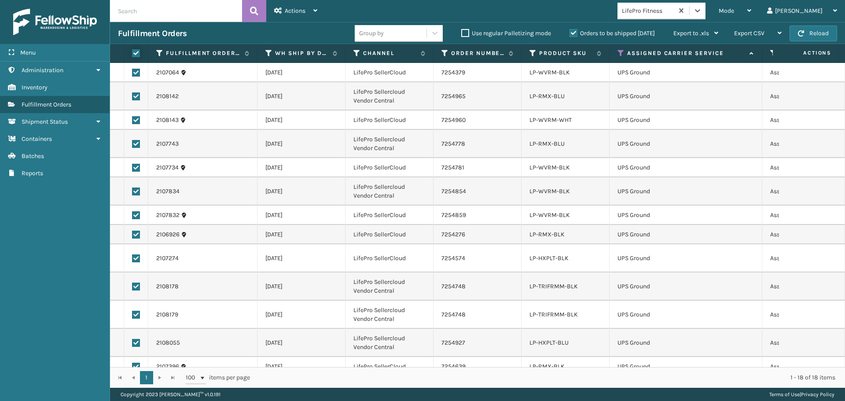
checkbox input "true"
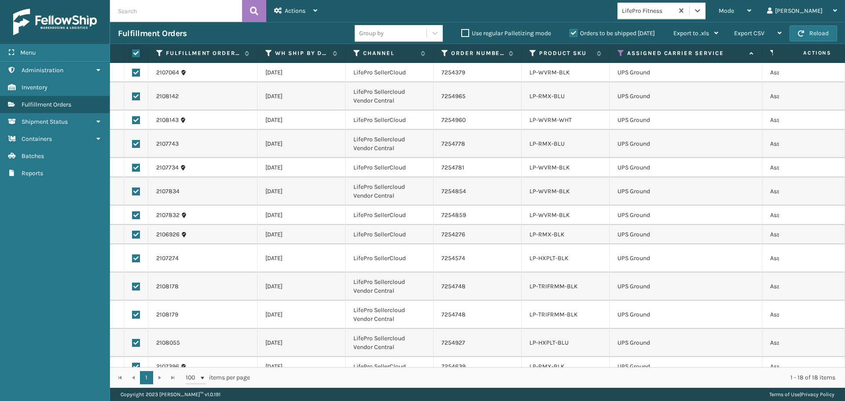
checkbox input "true"
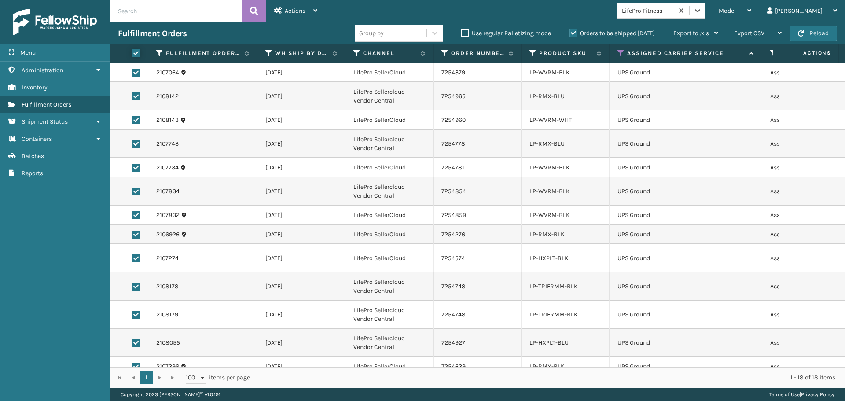
checkbox input "true"
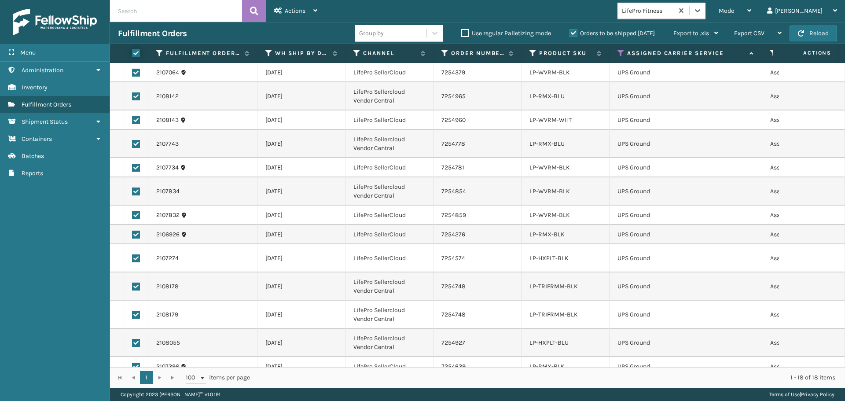
checkbox input "true"
click at [296, 17] on div "Actions" at bounding box center [295, 11] width 43 height 22
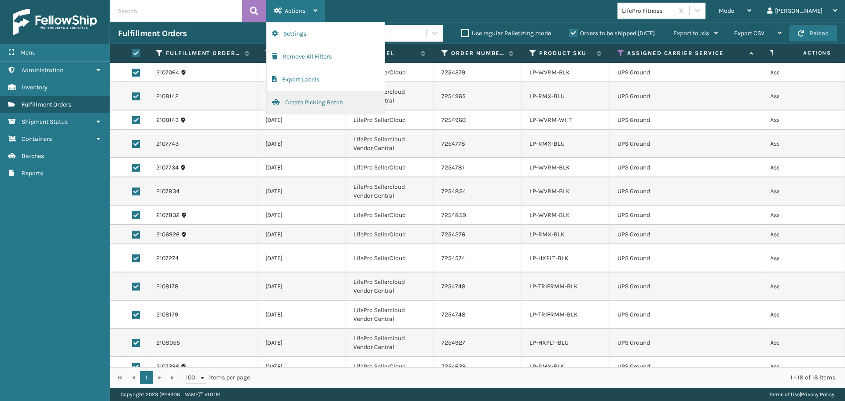
click at [314, 110] on button "Create Picking Batch" at bounding box center [326, 102] width 118 height 23
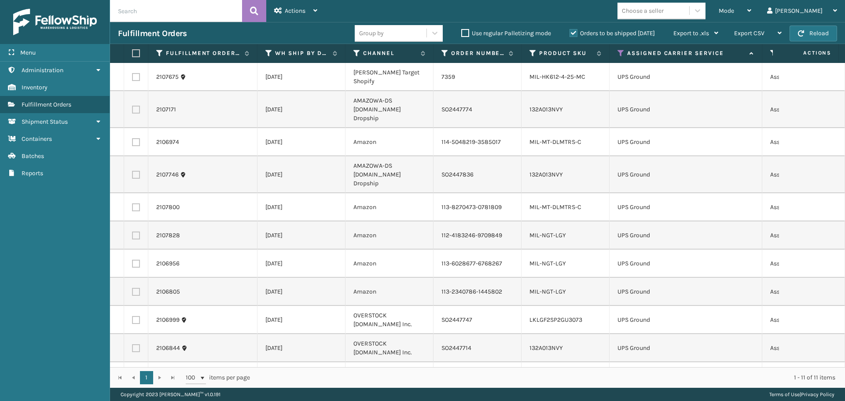
click at [133, 53] on label at bounding box center [134, 53] width 5 height 8
click at [133, 53] on input "checkbox" at bounding box center [132, 54] width 0 height 6
checkbox input "true"
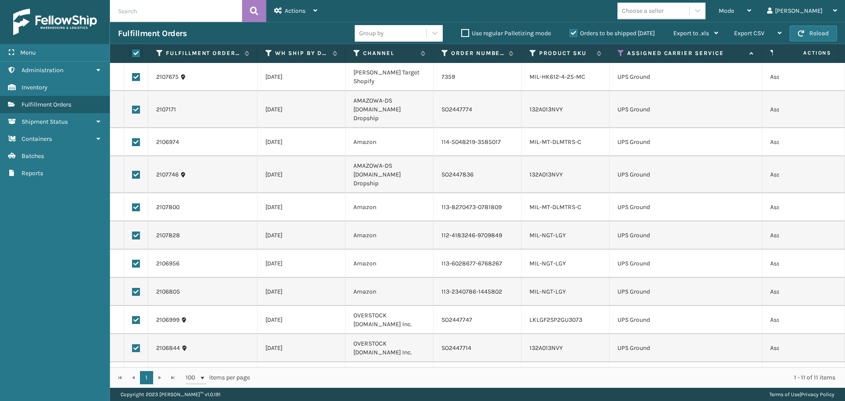
checkbox input "true"
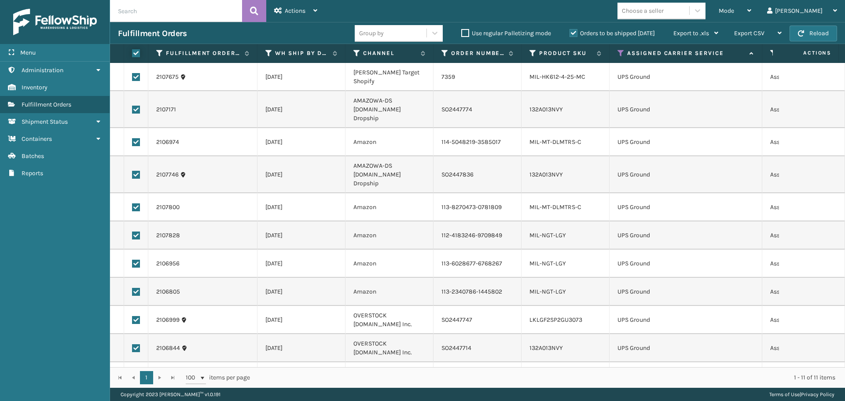
checkbox input "true"
click at [295, 10] on span "Actions" at bounding box center [295, 10] width 21 height 7
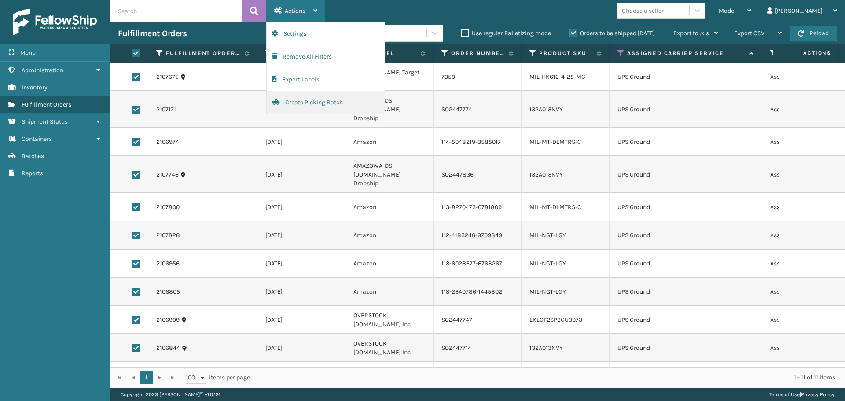
click at [310, 103] on button "Create Picking Batch" at bounding box center [326, 102] width 118 height 23
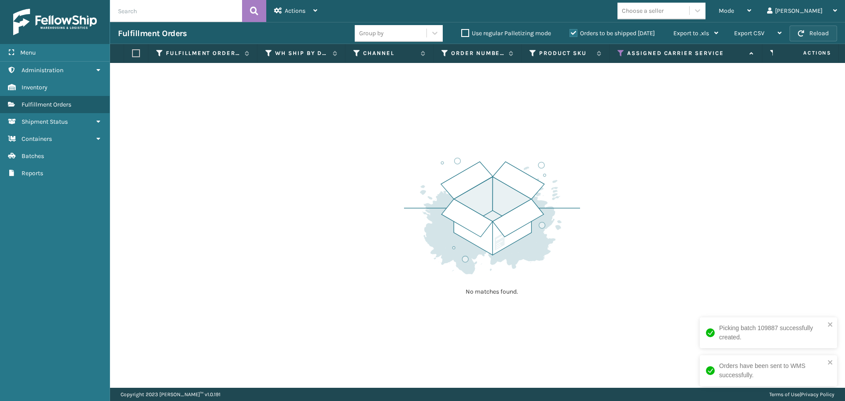
click at [818, 37] on button "Reload" at bounding box center [814, 34] width 48 height 16
click at [824, 37] on button "Reload" at bounding box center [814, 34] width 48 height 16
